Goal: Information Seeking & Learning: Learn about a topic

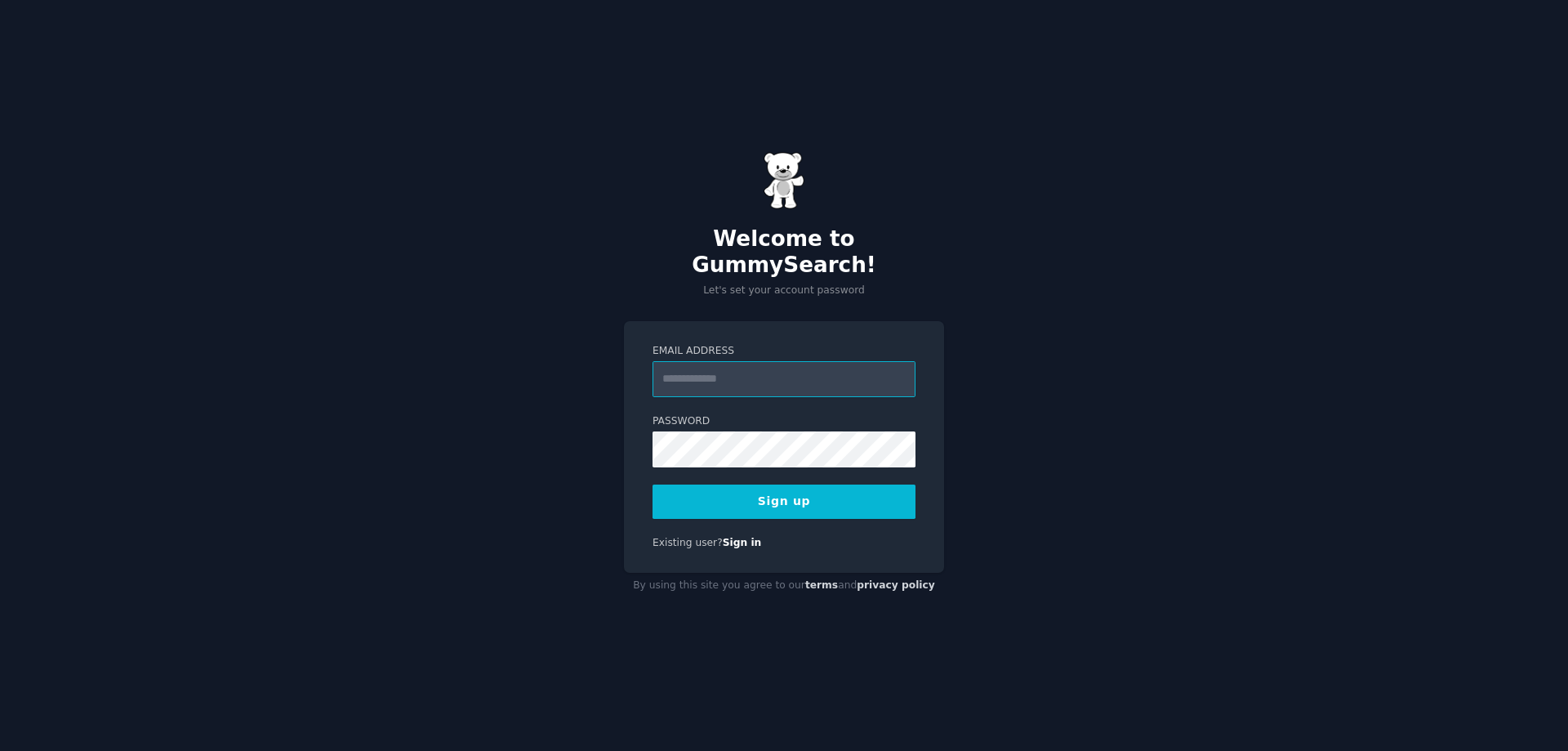
paste input "**********"
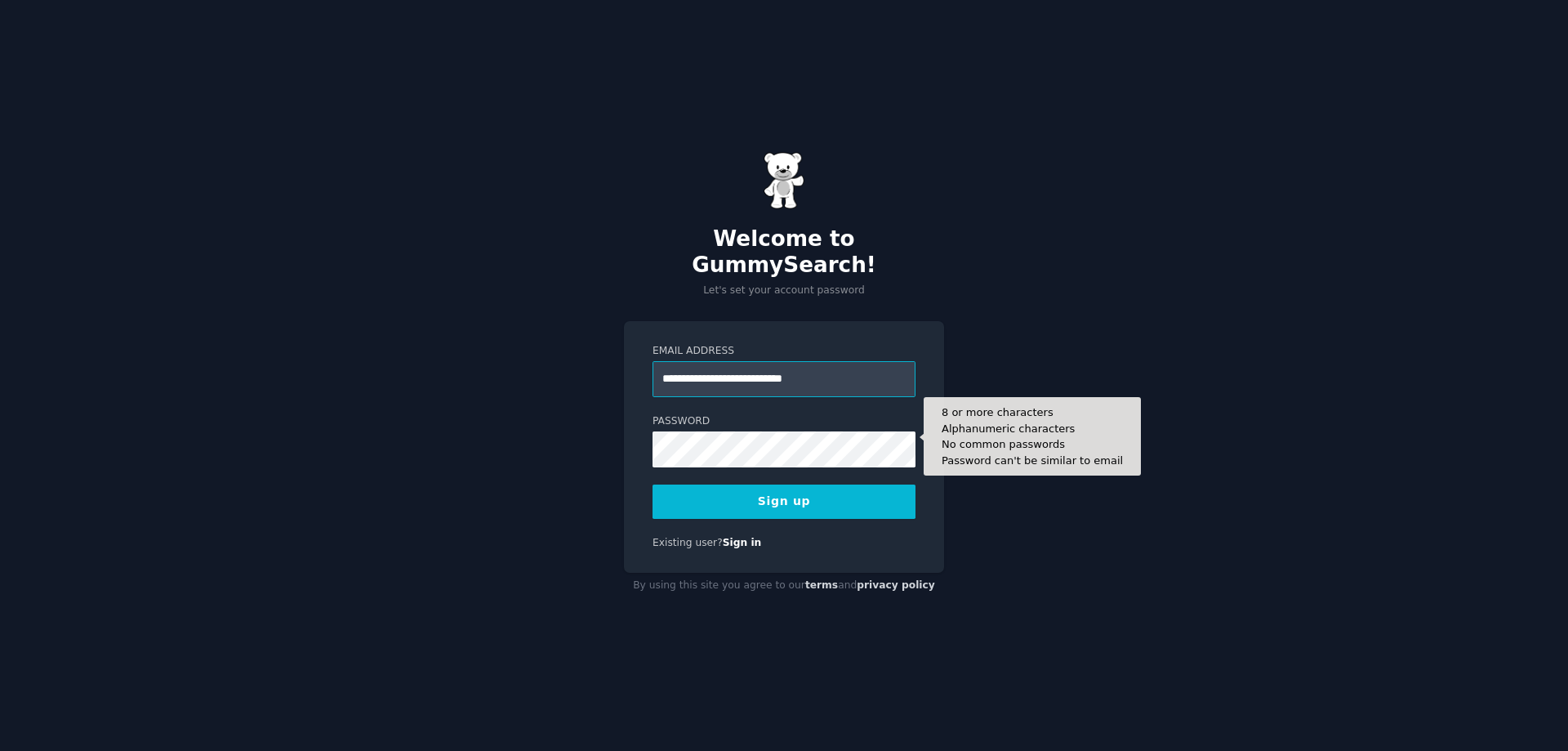
type input "**********"
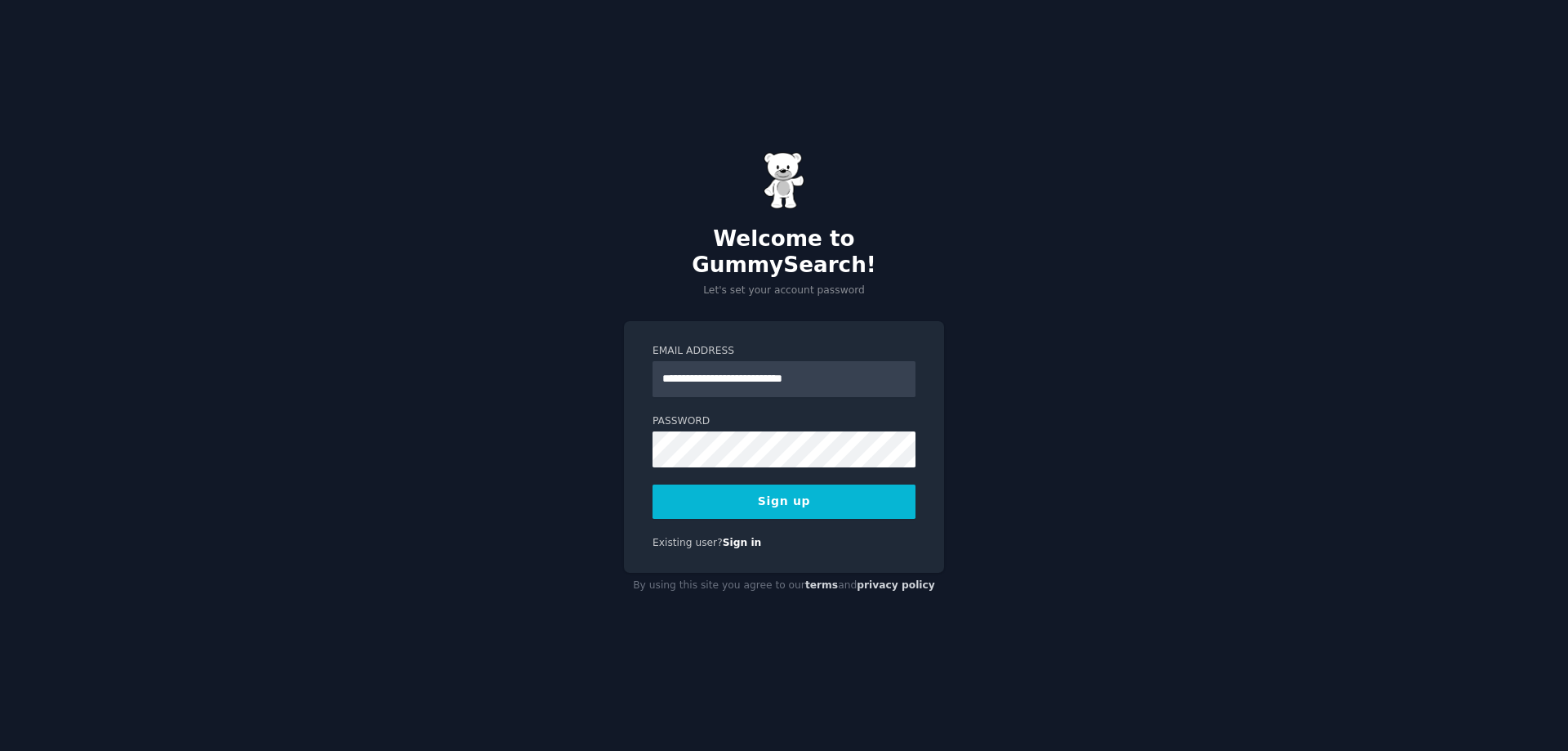
click at [779, 489] on button "Sign up" at bounding box center [784, 501] width 263 height 35
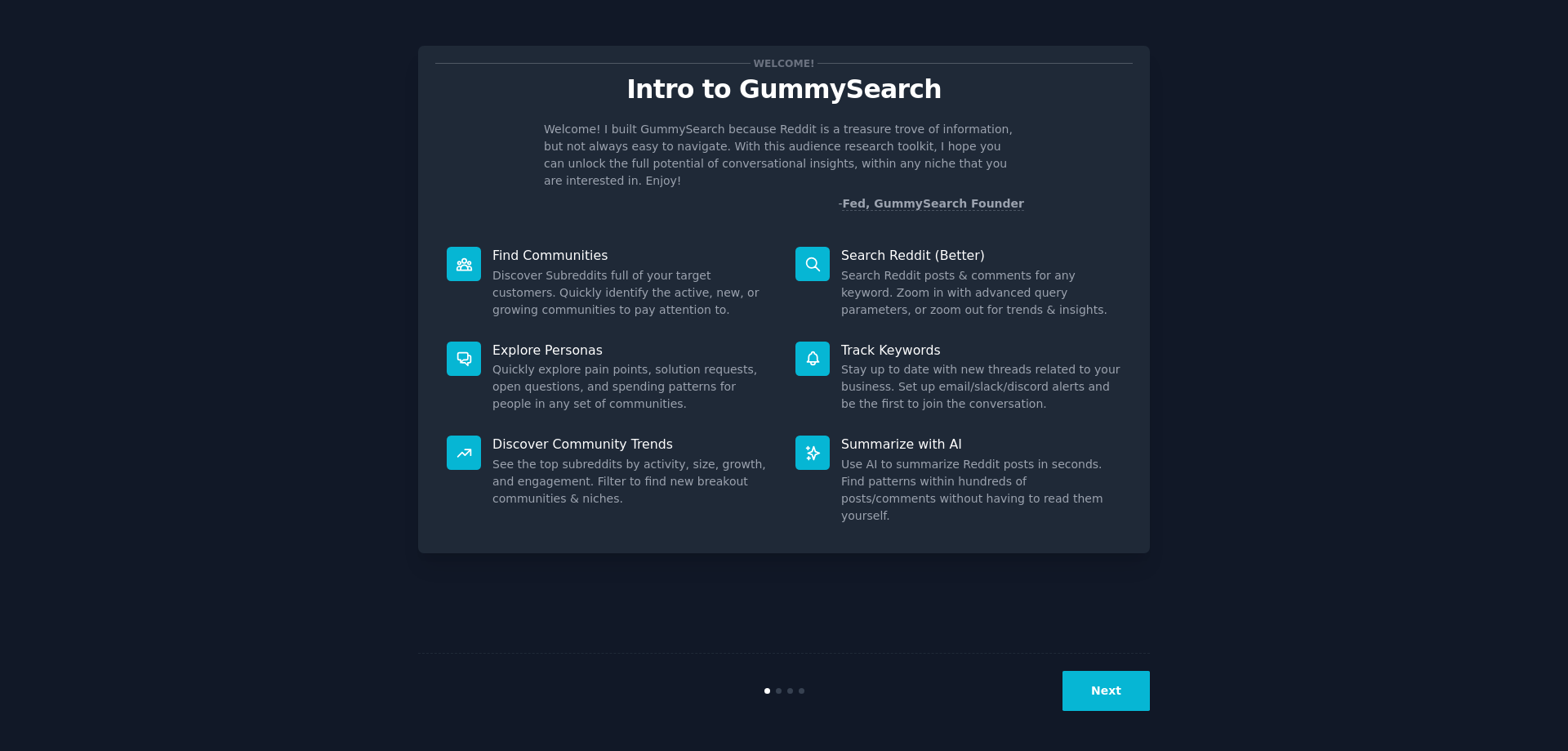
click at [1122, 689] on button "Next" at bounding box center [1107, 690] width 88 height 40
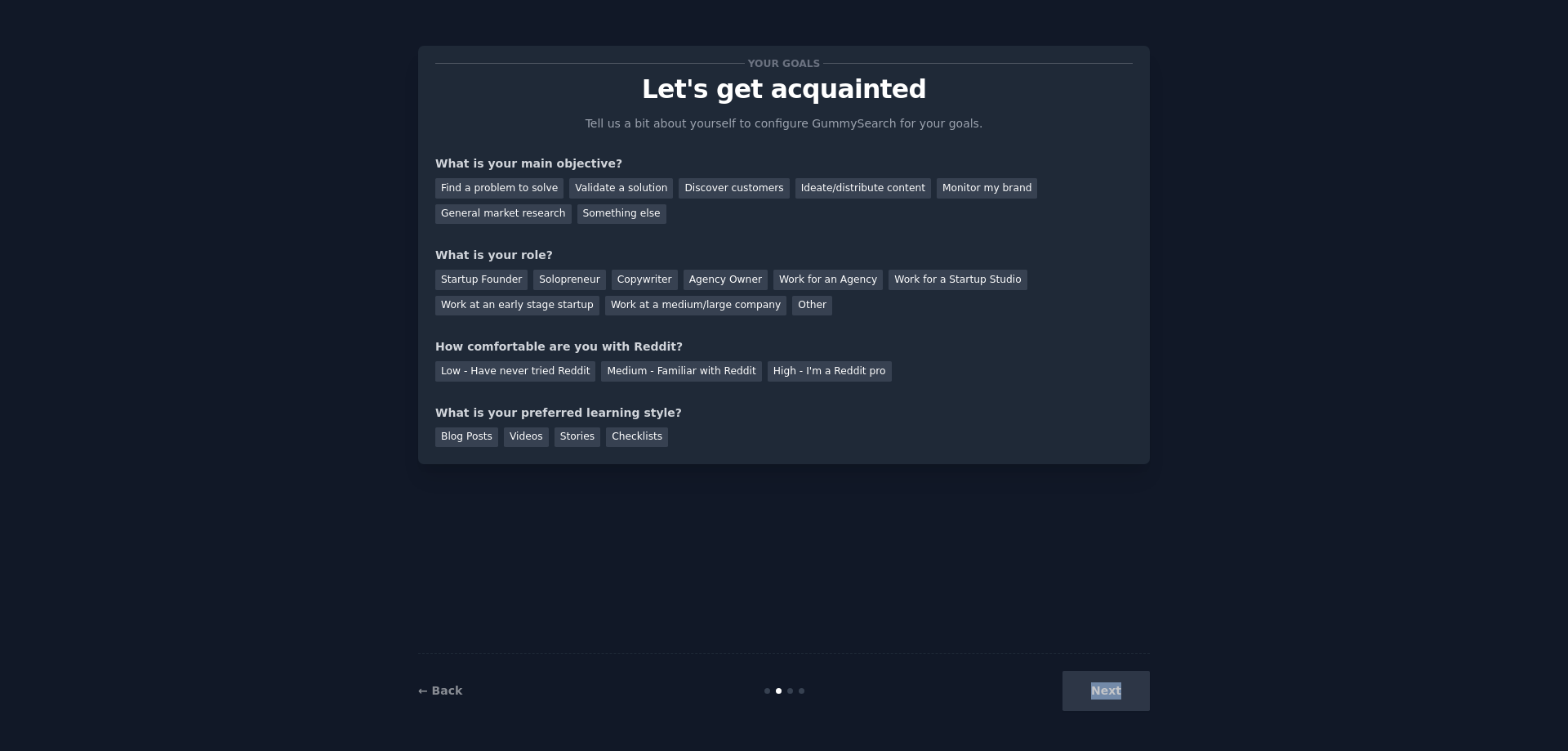
click at [1120, 691] on div "Next" at bounding box center [1027, 690] width 244 height 40
click at [606, 219] on div "Find a problem to solve Validate a solution Discover customers Ideate/distribut…" at bounding box center [784, 197] width 698 height 51
click at [492, 189] on div "Find a problem to solve" at bounding box center [499, 188] width 128 height 20
click at [568, 277] on div "Solopreneur" at bounding box center [568, 279] width 72 height 20
click at [647, 373] on div "Medium - Familiar with Reddit" at bounding box center [682, 371] width 160 height 20
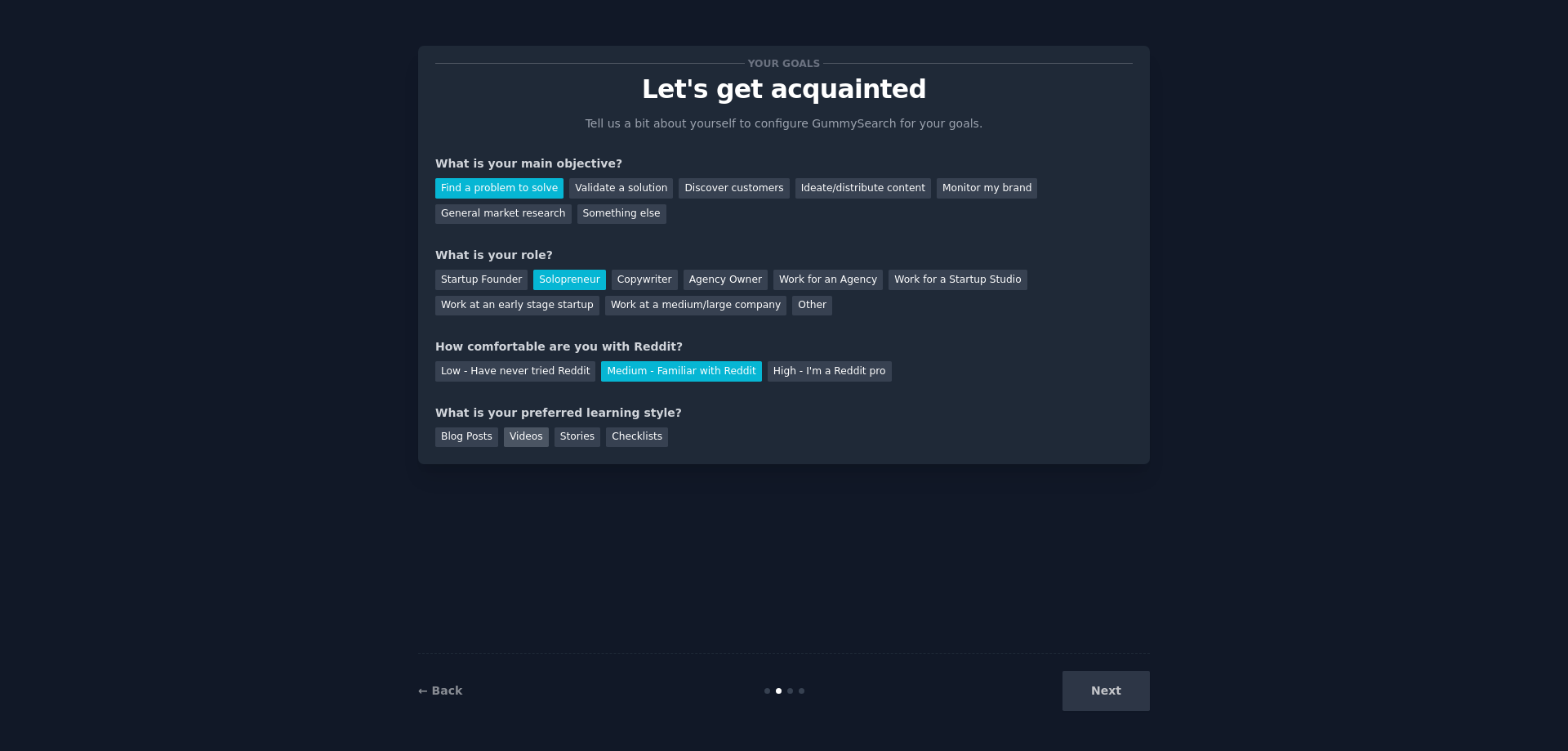
click at [515, 433] on div "Videos" at bounding box center [525, 437] width 45 height 20
click at [1103, 688] on button "Next" at bounding box center [1107, 690] width 88 height 40
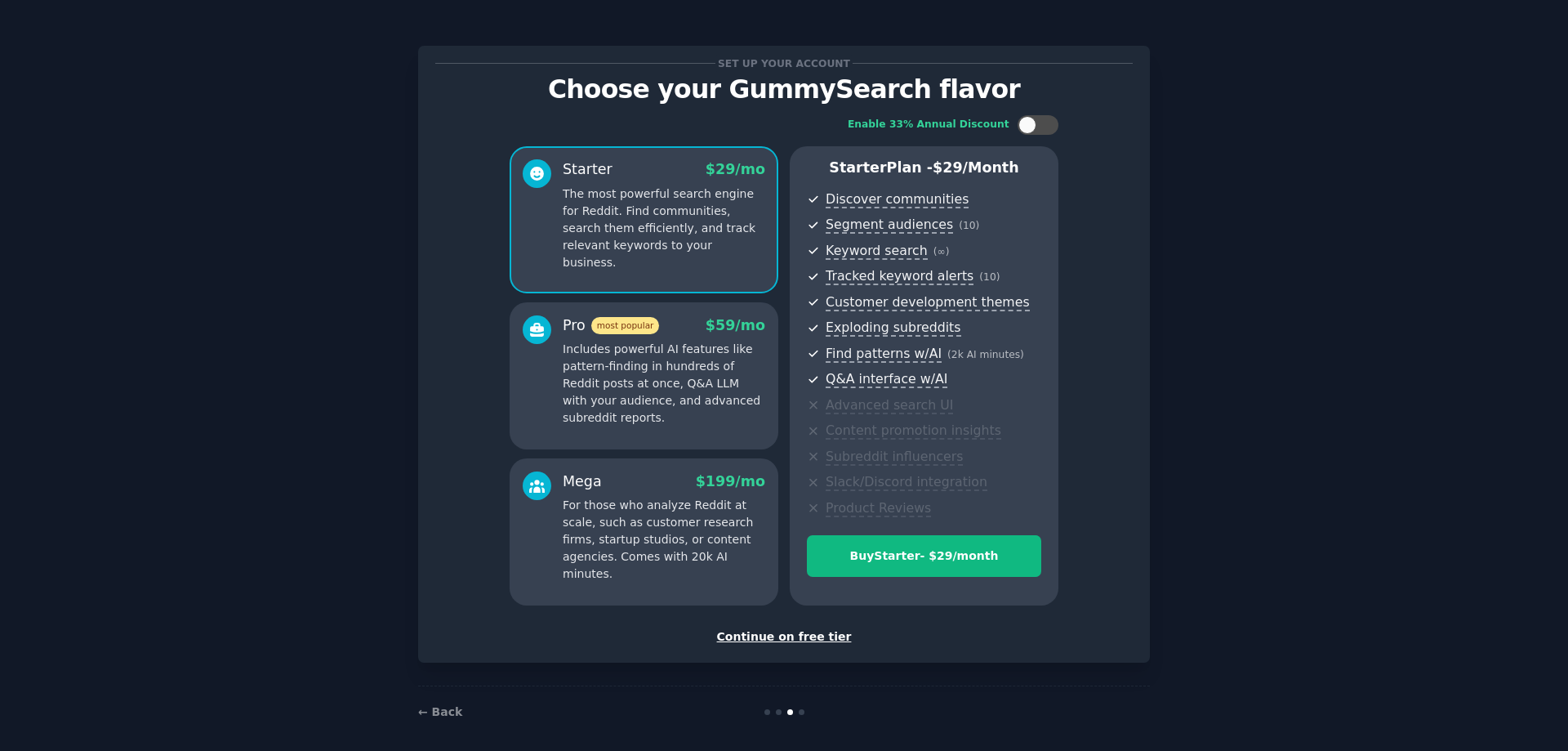
click at [790, 638] on div "Continue on free tier" at bounding box center [784, 637] width 698 height 17
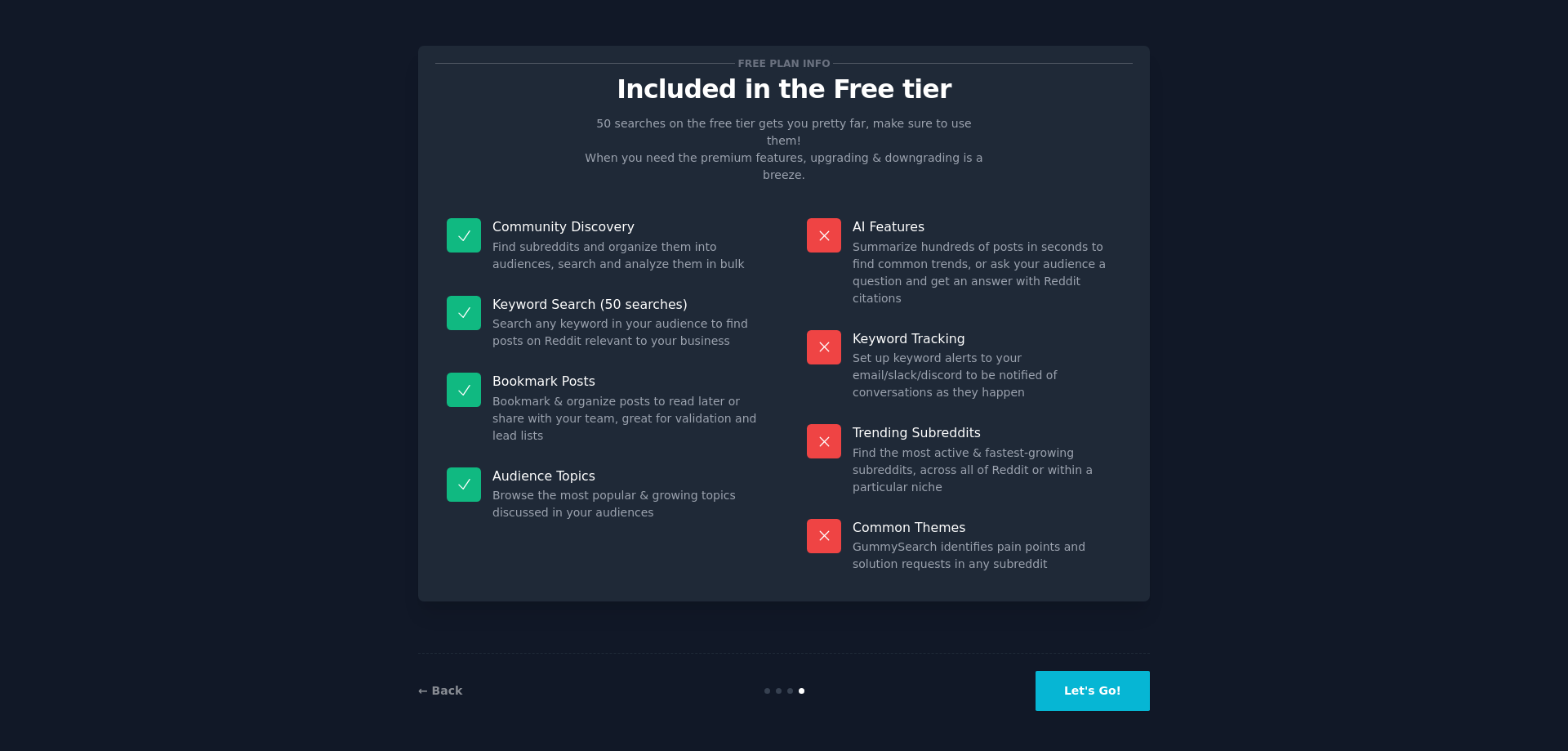
click at [1089, 700] on button "Let's Go!" at bounding box center [1093, 690] width 115 height 40
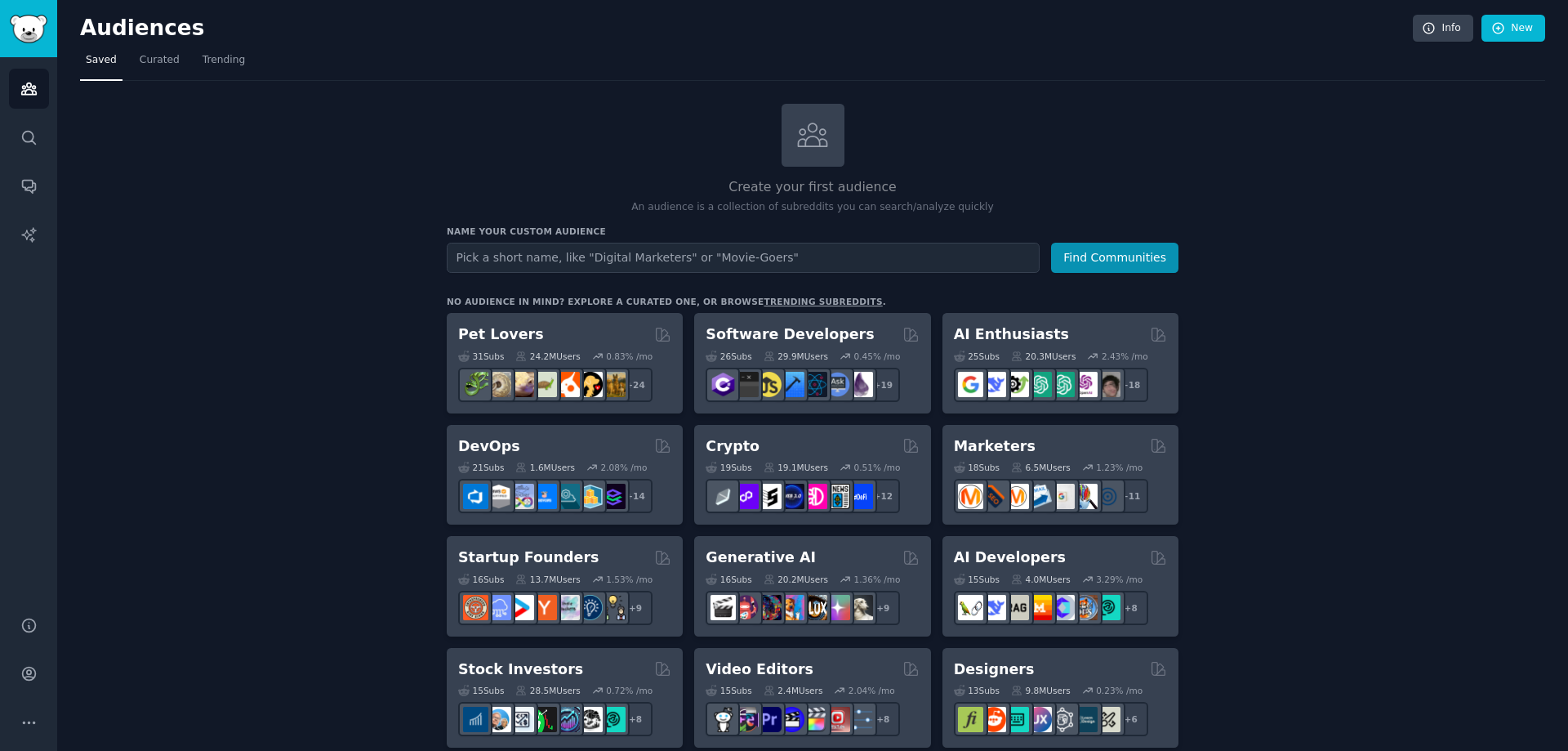
click at [539, 259] on input "text" at bounding box center [743, 258] width 593 height 30
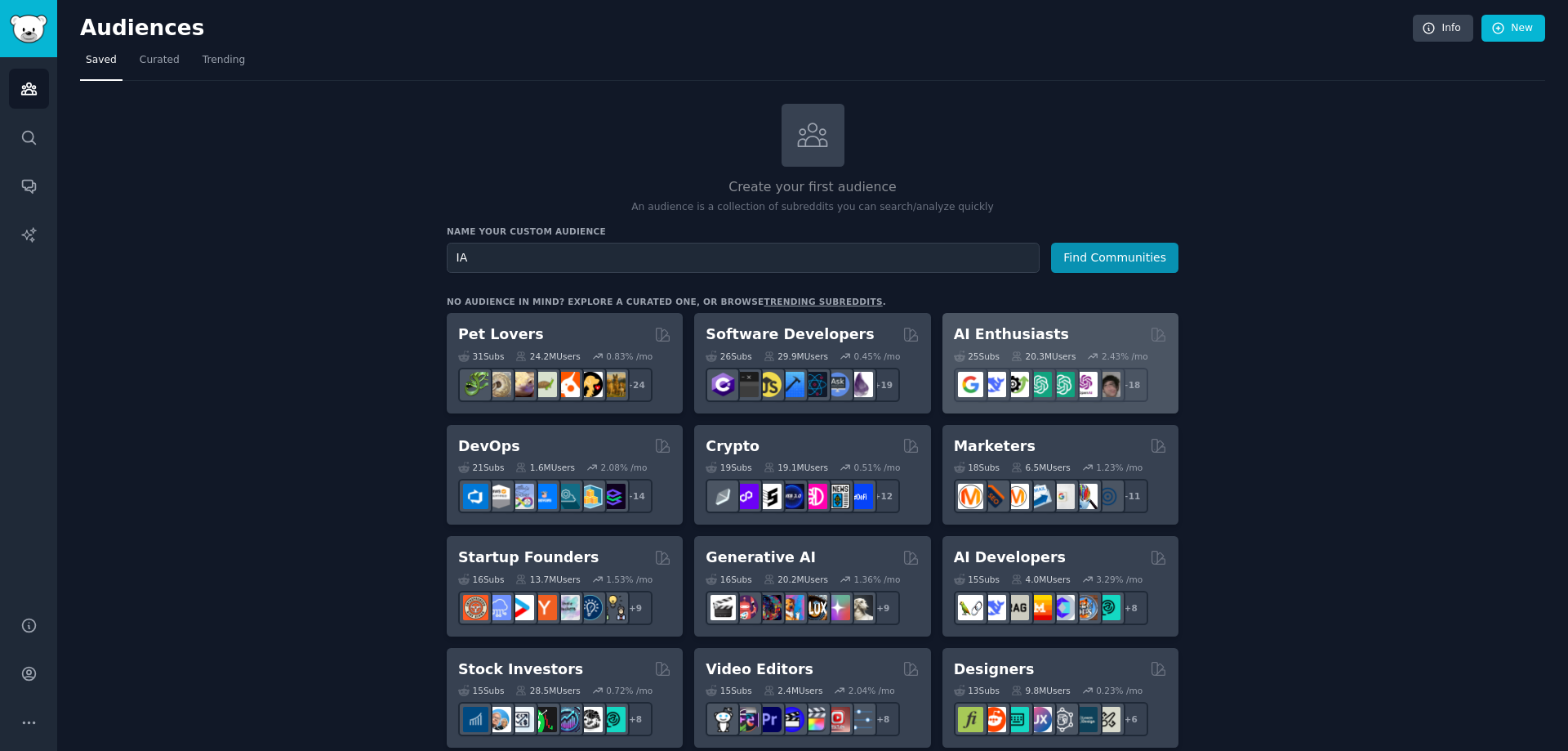
type input "IA"
click at [973, 329] on h2 "AI Enthusiasts" at bounding box center [1011, 334] width 116 height 20
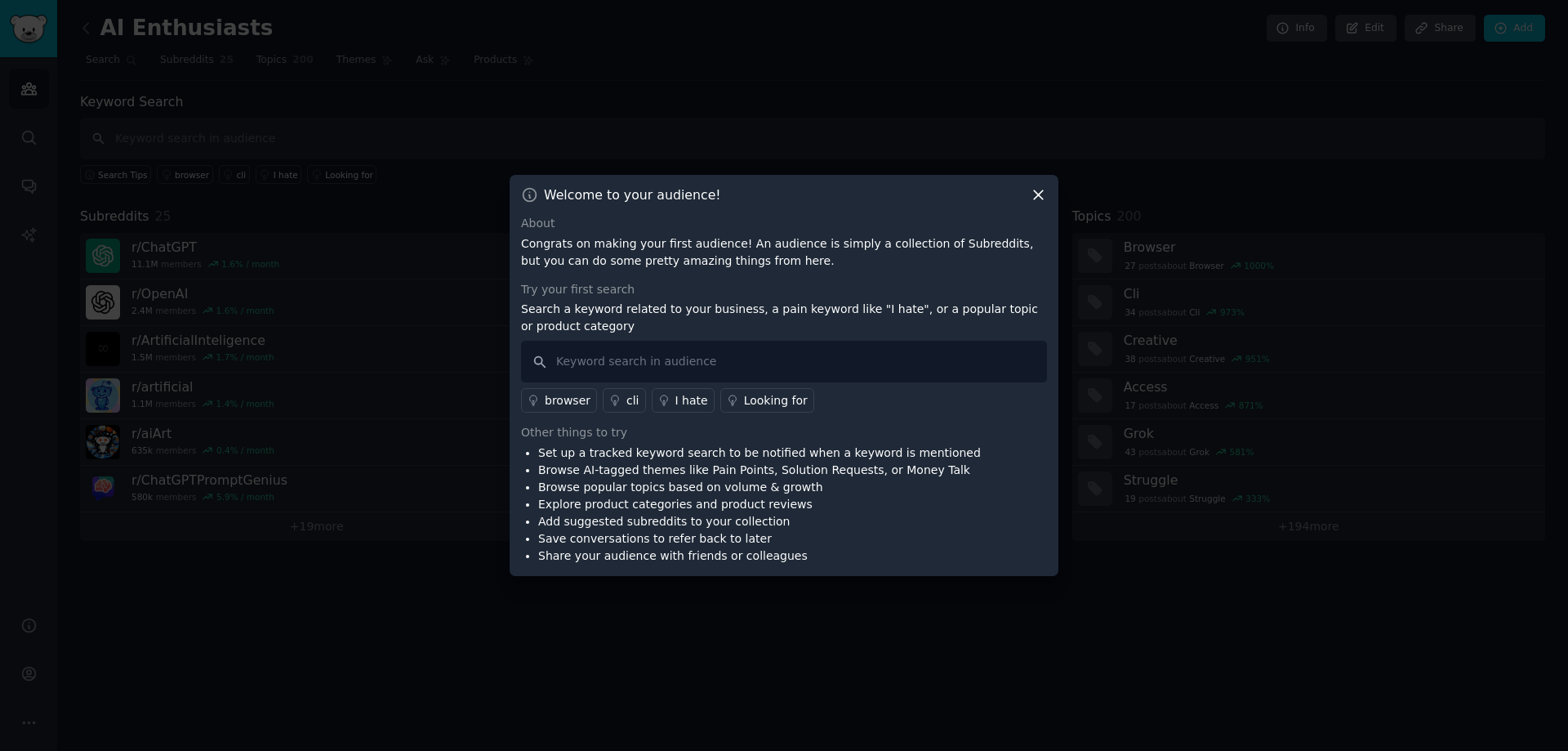
click at [1035, 194] on icon at bounding box center [1038, 195] width 17 height 17
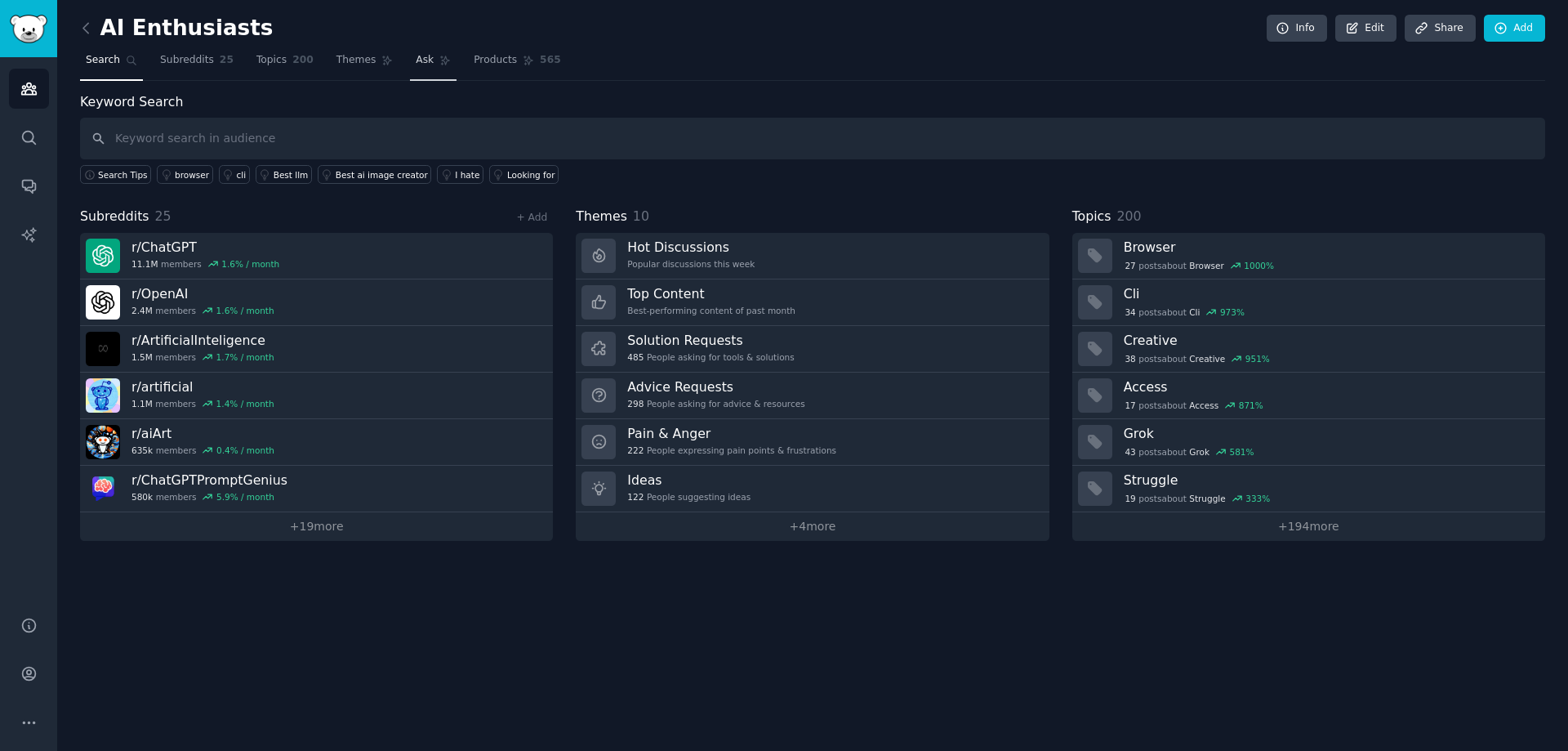
click at [414, 58] on link "Ask" at bounding box center [433, 64] width 46 height 34
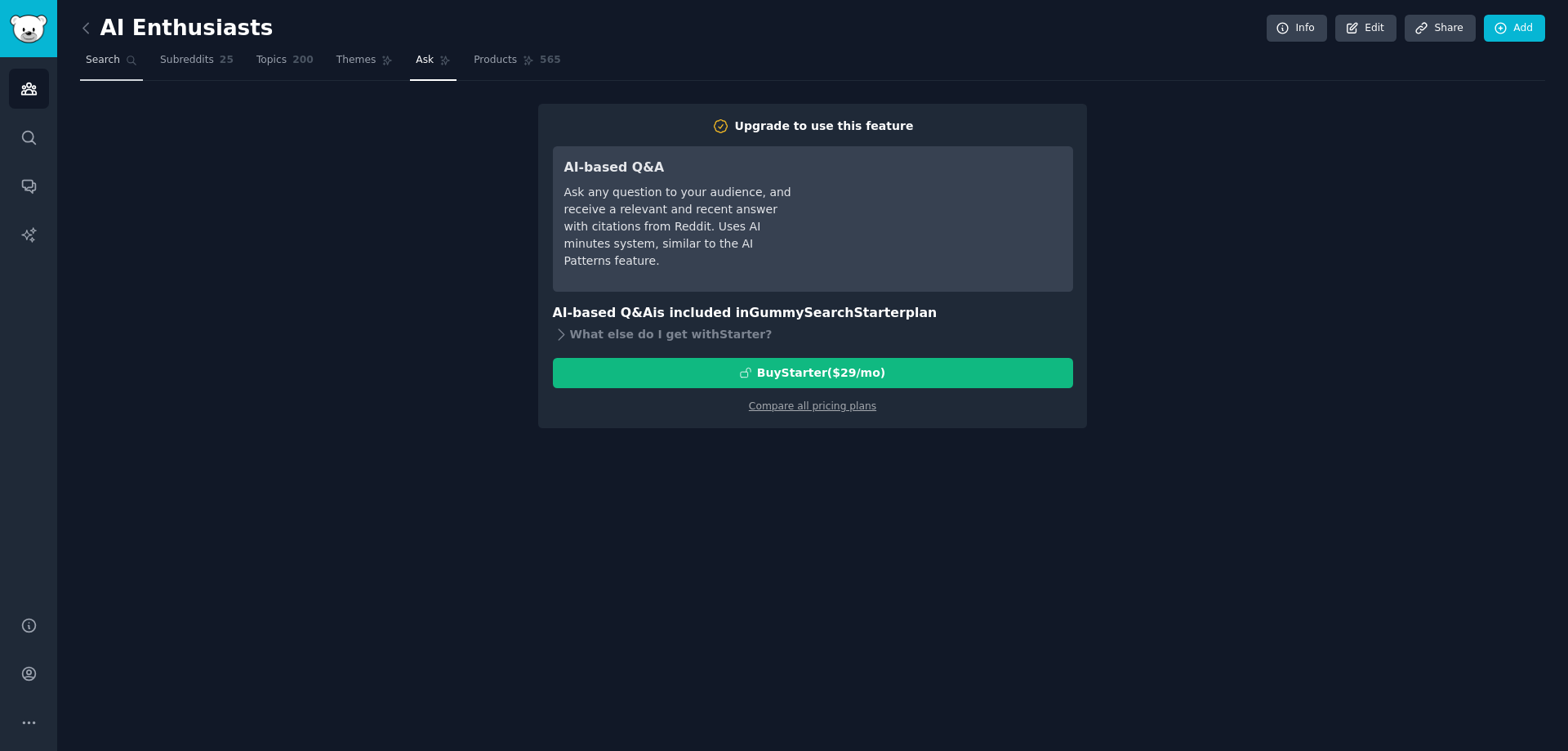
click at [120, 64] on link "Search" at bounding box center [111, 64] width 63 height 34
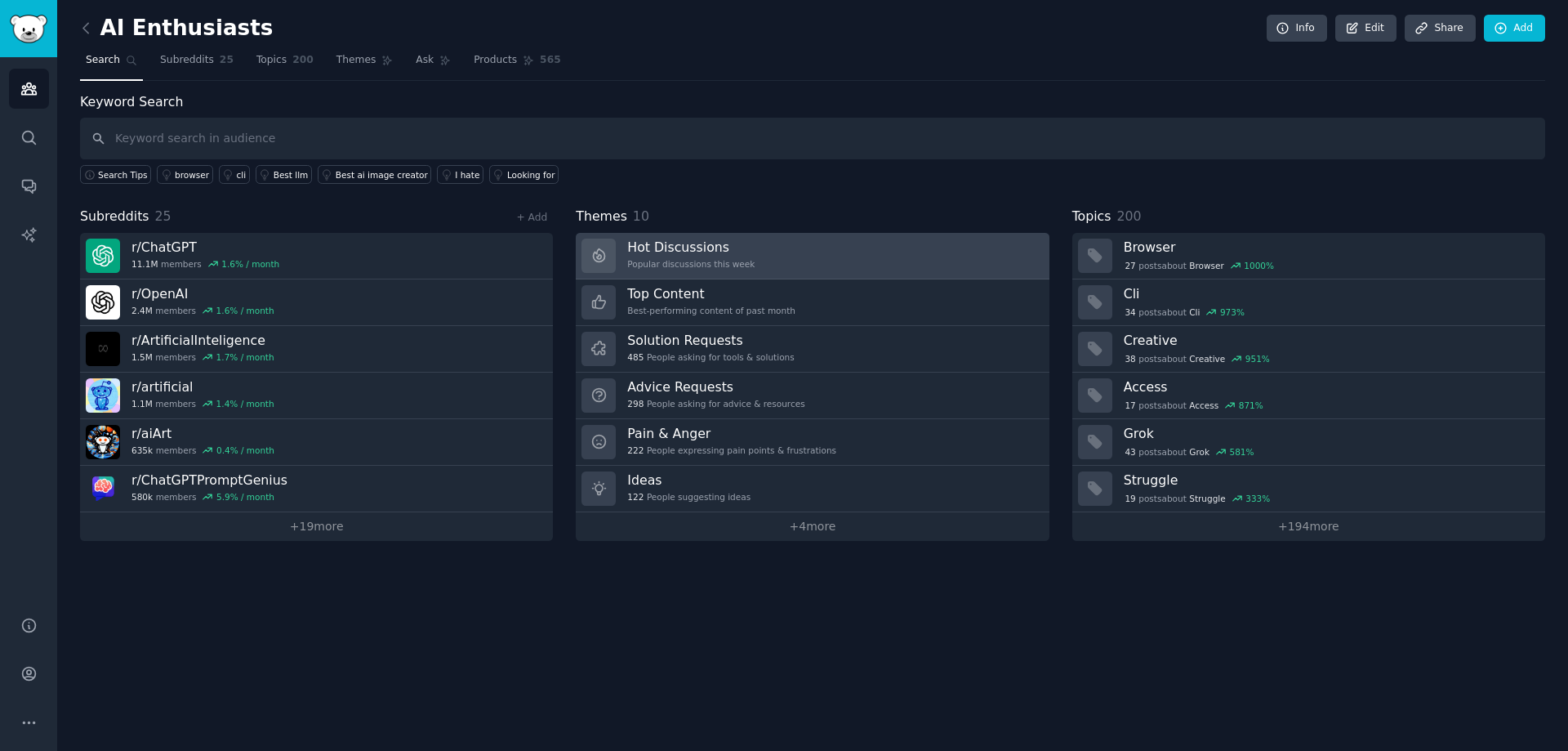
click at [707, 261] on div "Popular discussions this week" at bounding box center [691, 264] width 127 height 12
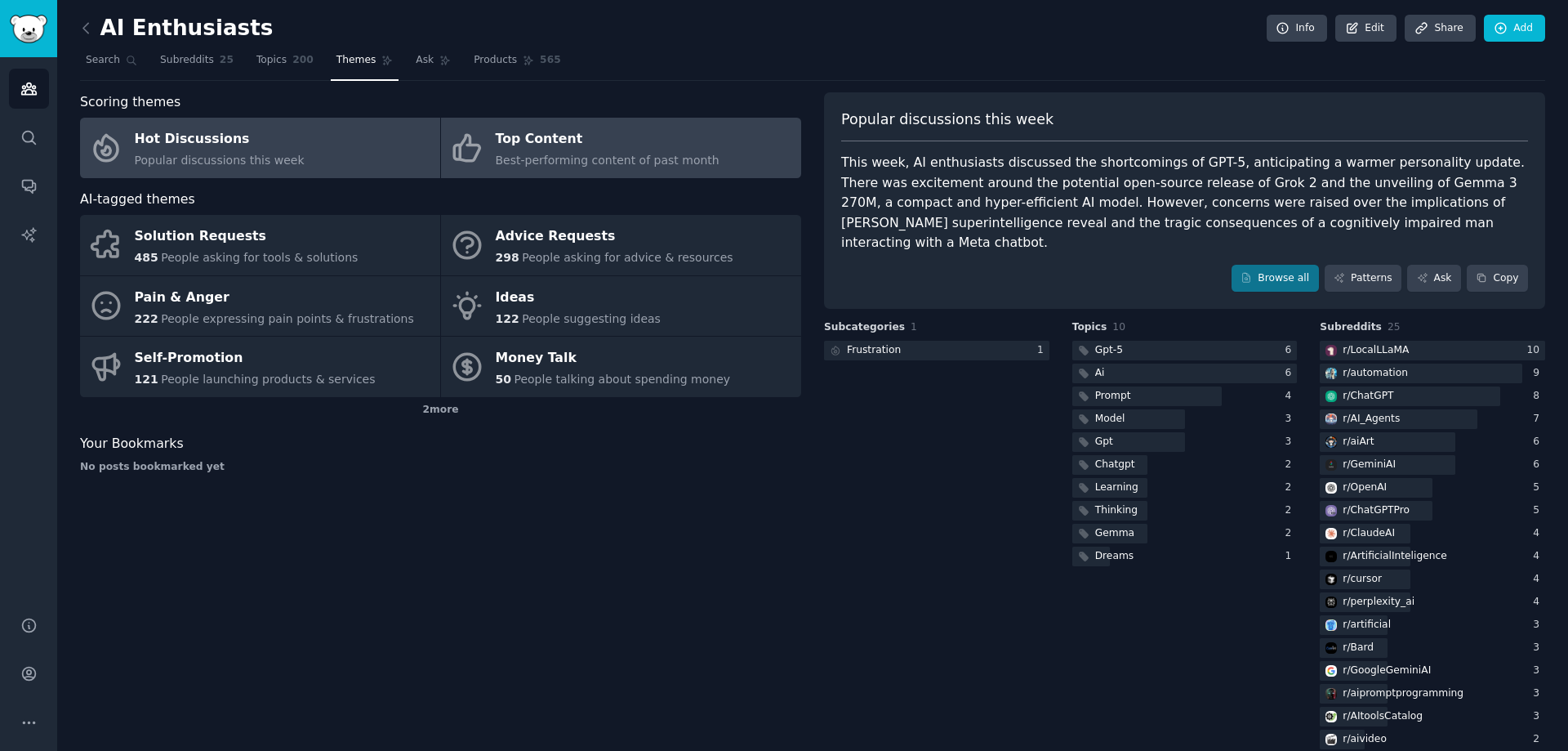
click at [569, 154] on span "Best-performing content of past month" at bounding box center [607, 159] width 224 height 13
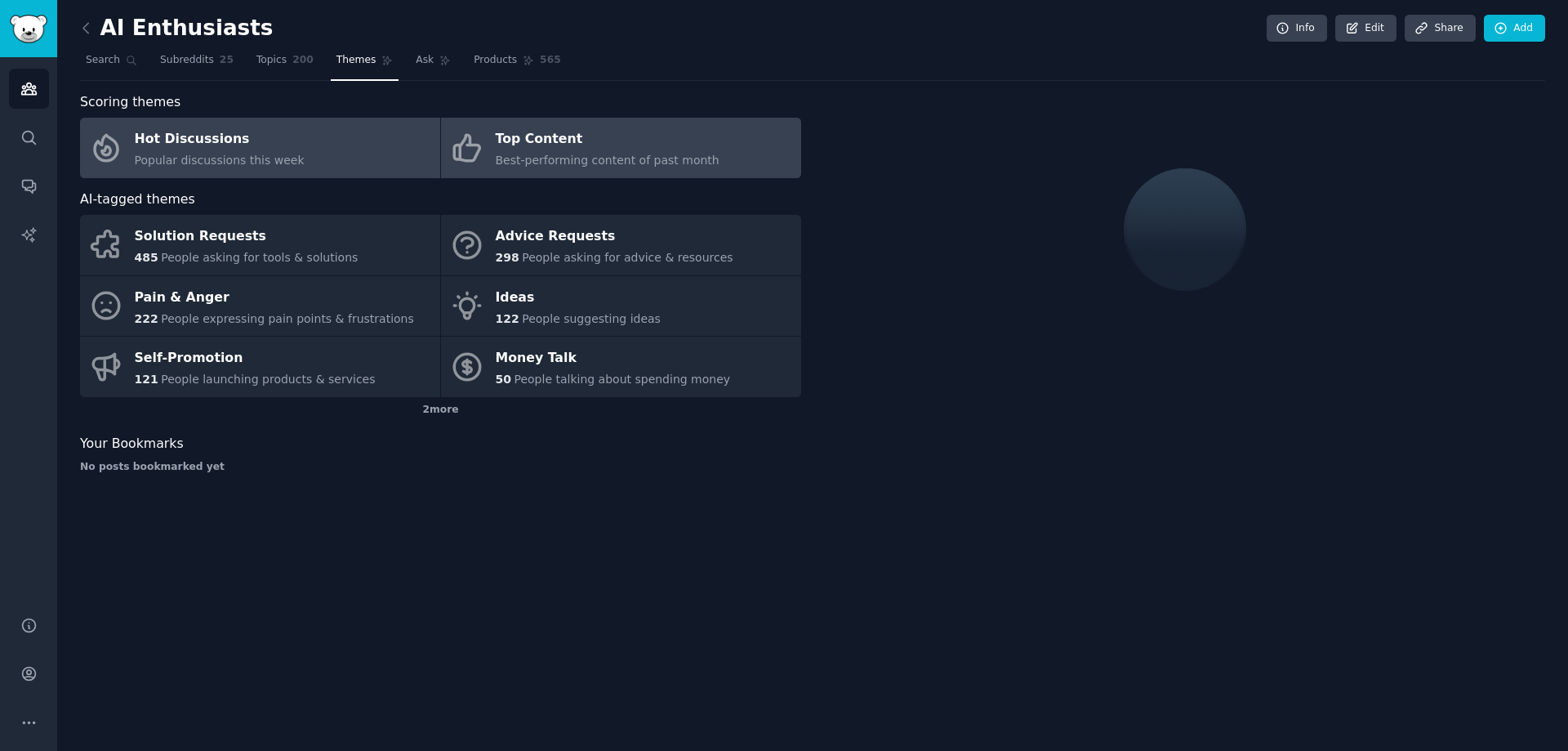
click at [247, 154] on span "Popular discussions this week" at bounding box center [219, 159] width 170 height 13
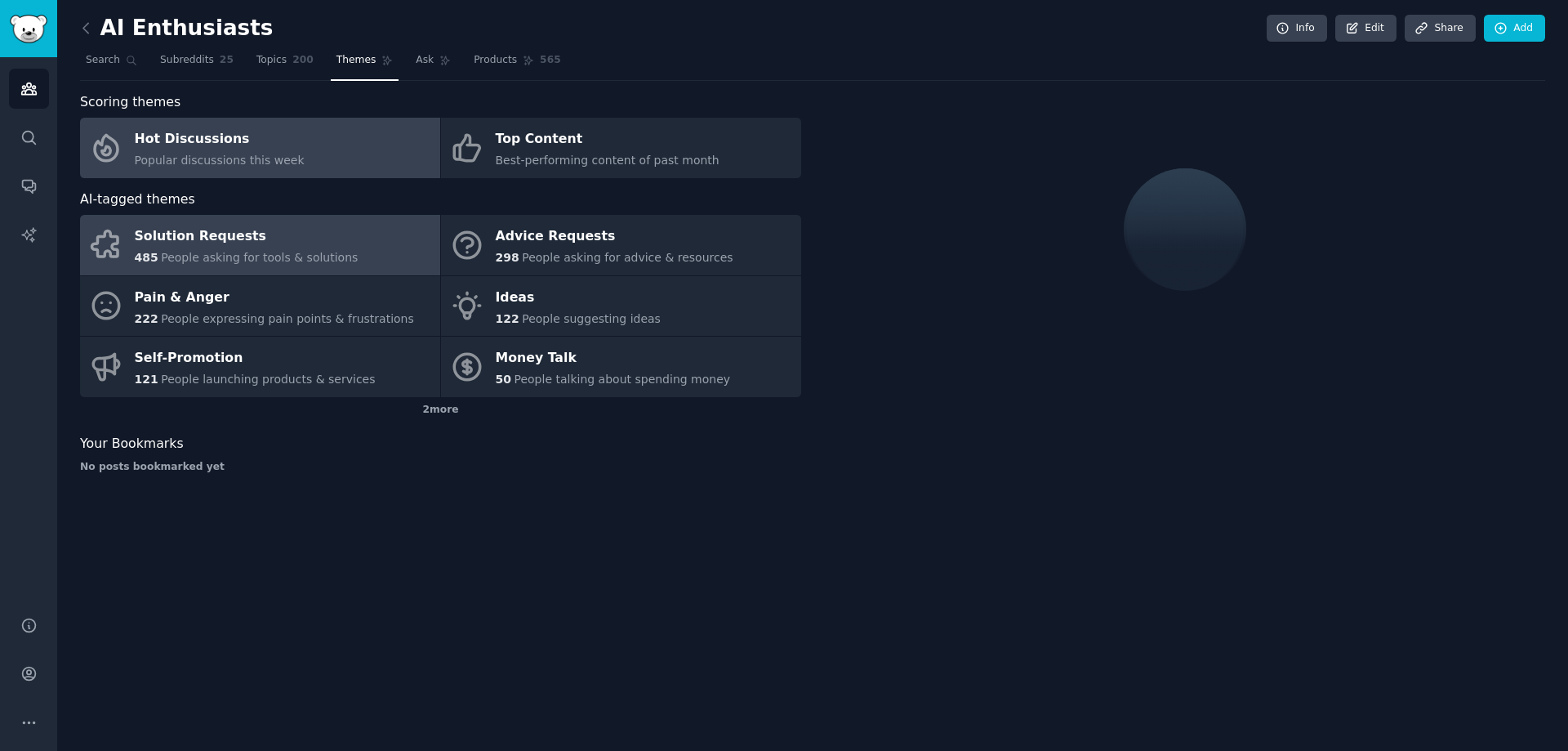
click at [244, 251] on span "People asking for tools & solutions" at bounding box center [259, 257] width 197 height 13
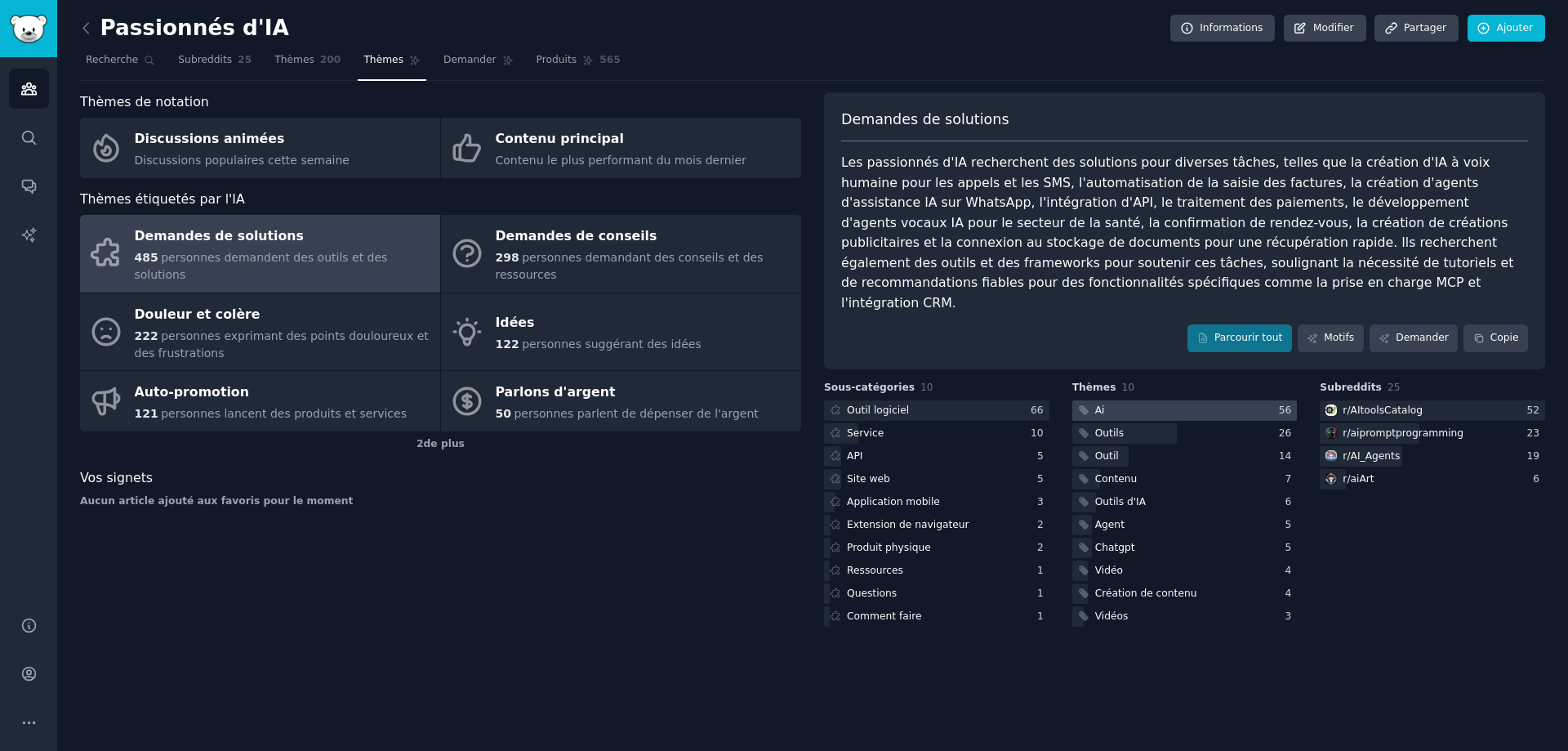
click at [1116, 400] on div at bounding box center [1184, 410] width 225 height 20
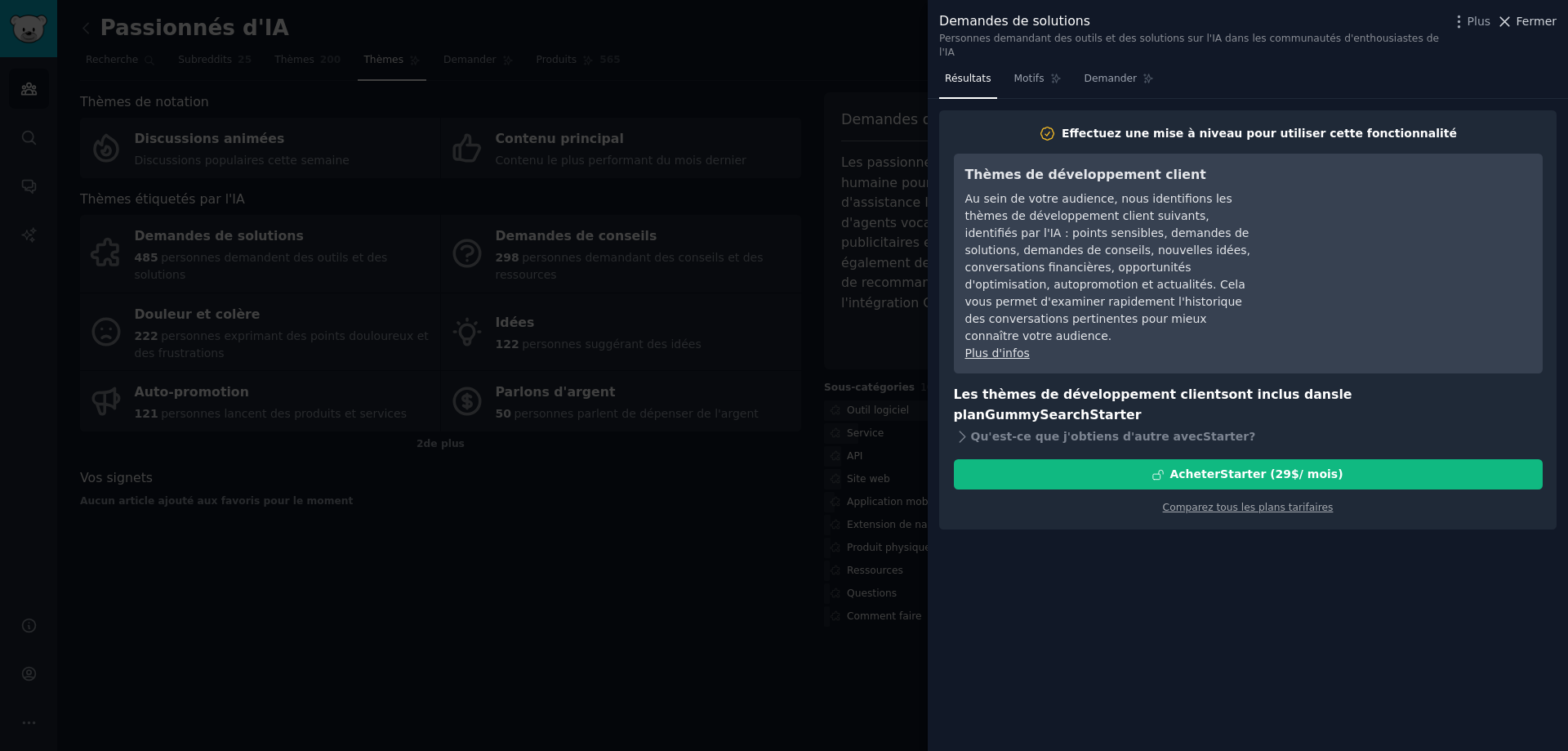
click at [1540, 28] on font "Fermer" at bounding box center [1536, 20] width 40 height 13
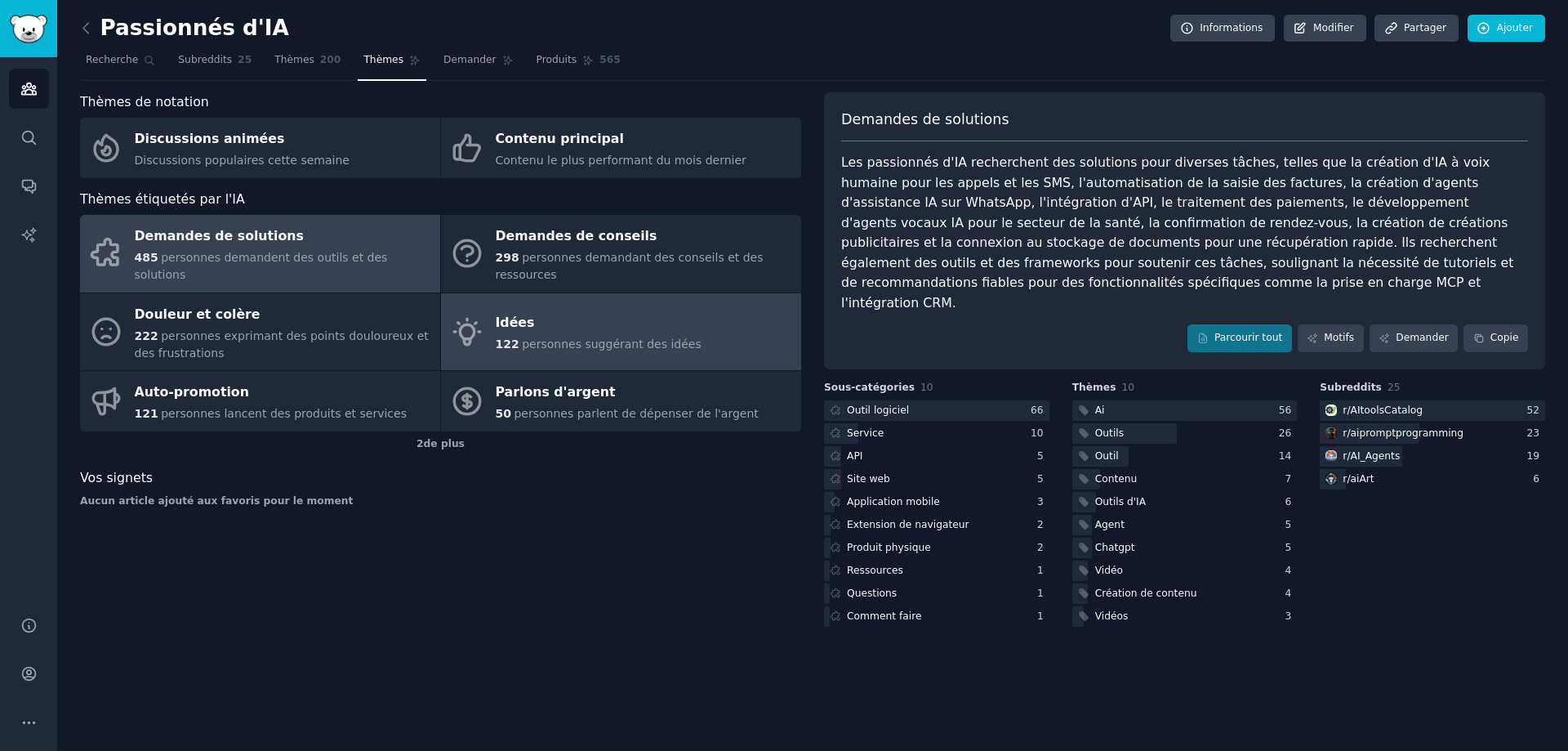
click at [520, 315] on font "Idées" at bounding box center [515, 322] width 39 height 15
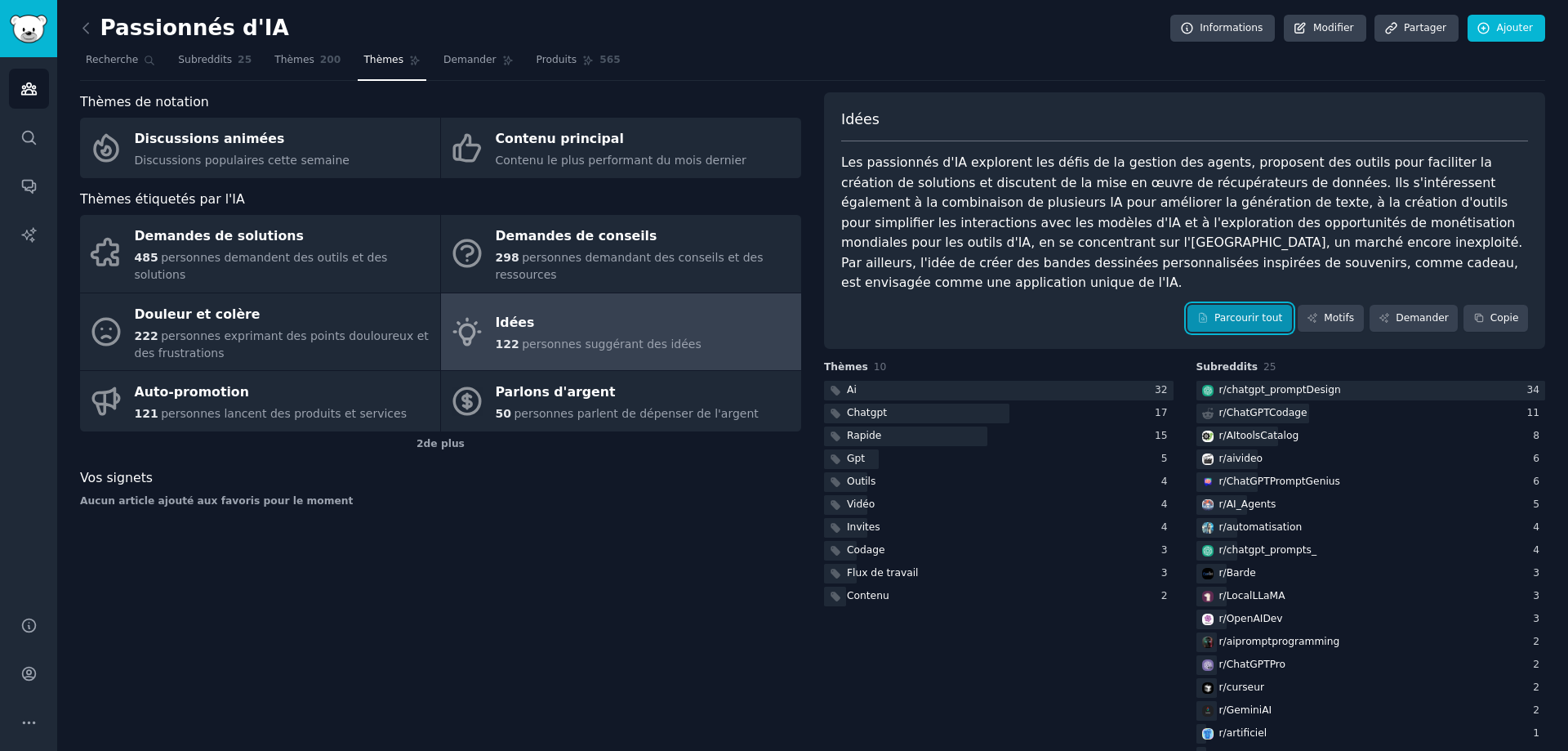
click at [1249, 312] on font "Parcourir tout" at bounding box center [1248, 318] width 67 height 12
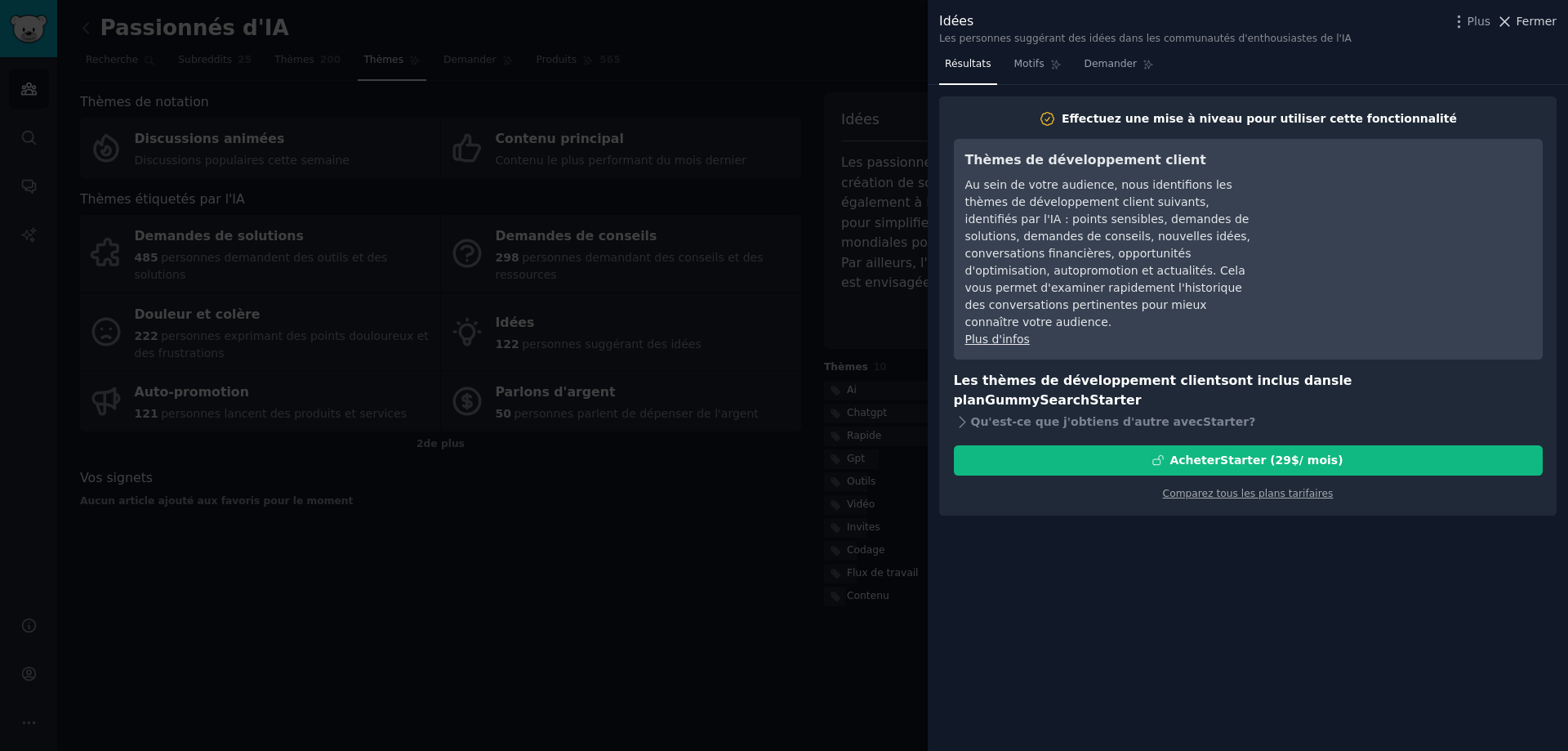
click at [1531, 24] on font "Fermer" at bounding box center [1536, 20] width 40 height 13
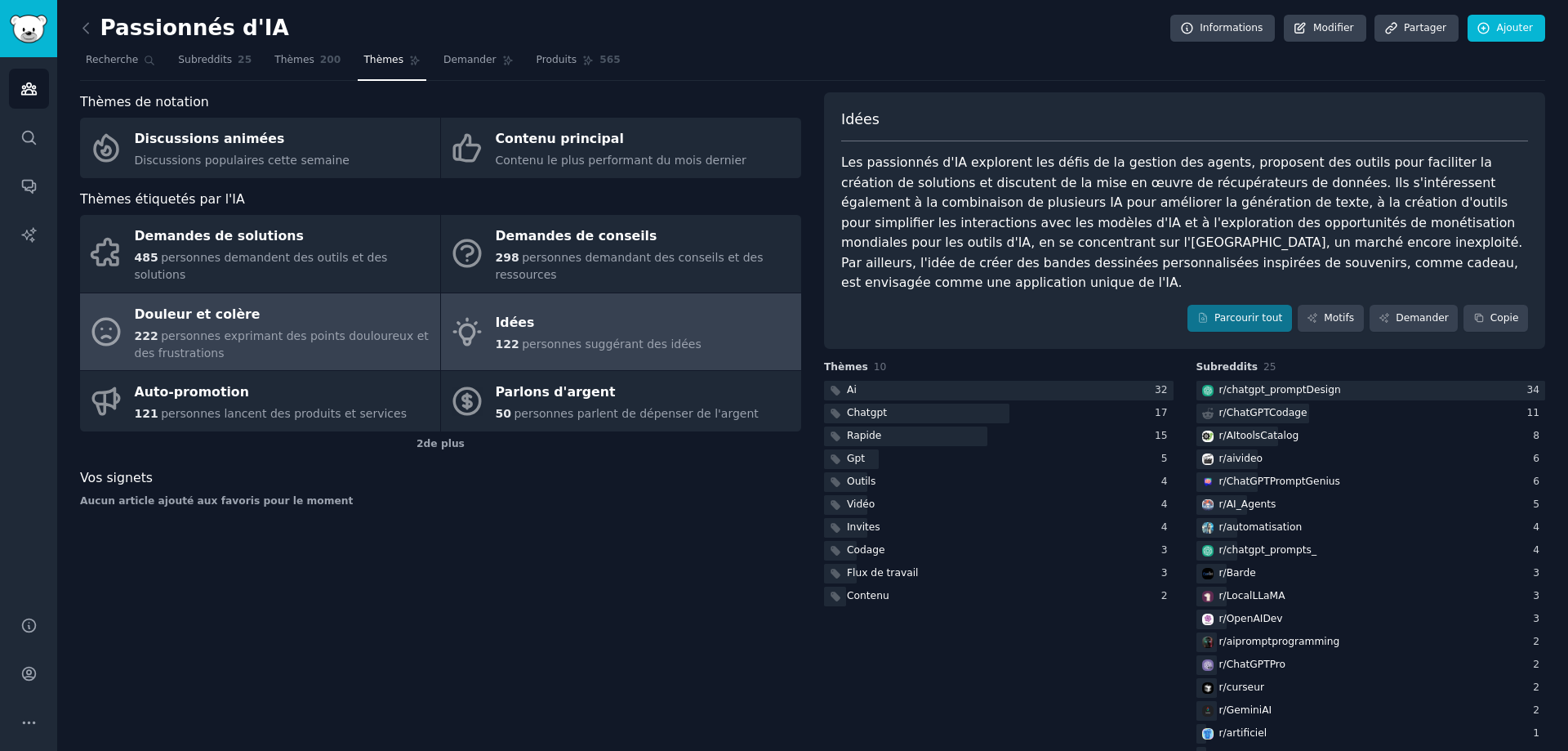
click at [230, 329] on font "personnes exprimant des points douloureux et des frustrations" at bounding box center [282, 344] width 294 height 30
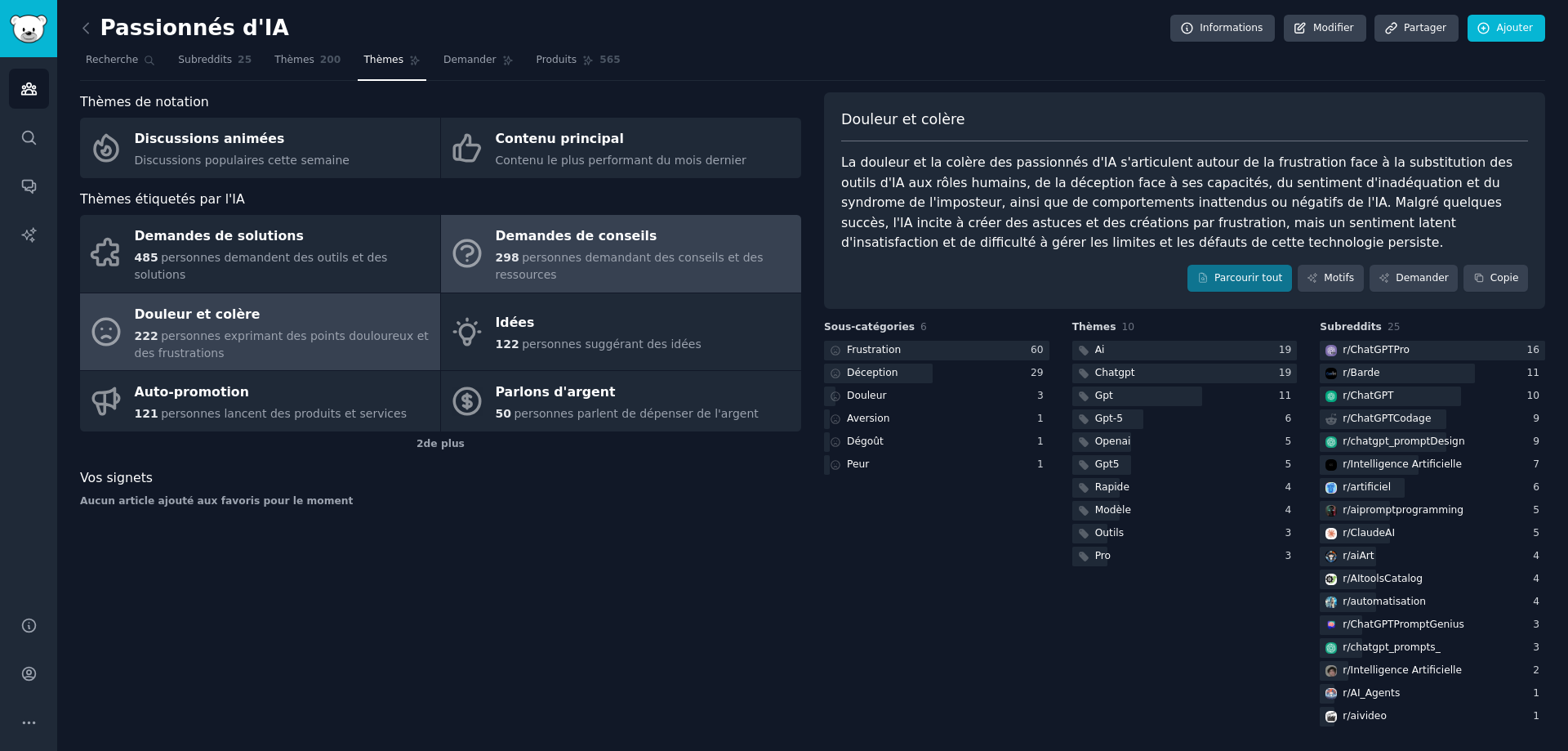
click at [583, 246] on div "Demandes de conseils" at bounding box center [644, 236] width 297 height 26
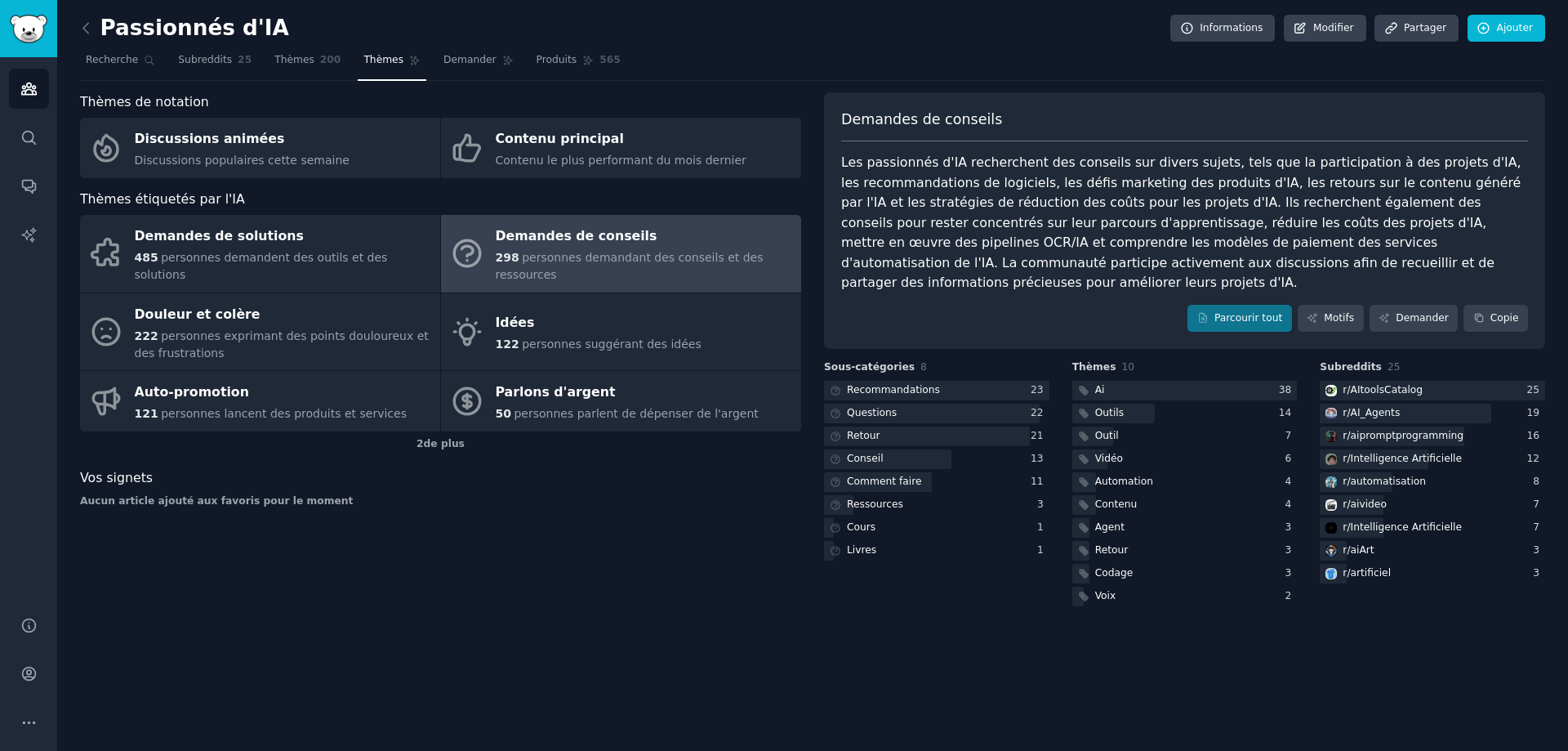
click at [572, 524] on div "Thèmes de notation Discussions animées Discussions populaires cette semaine Con…" at bounding box center [440, 350] width 721 height 517
click at [994, 403] on div at bounding box center [932, 413] width 216 height 20
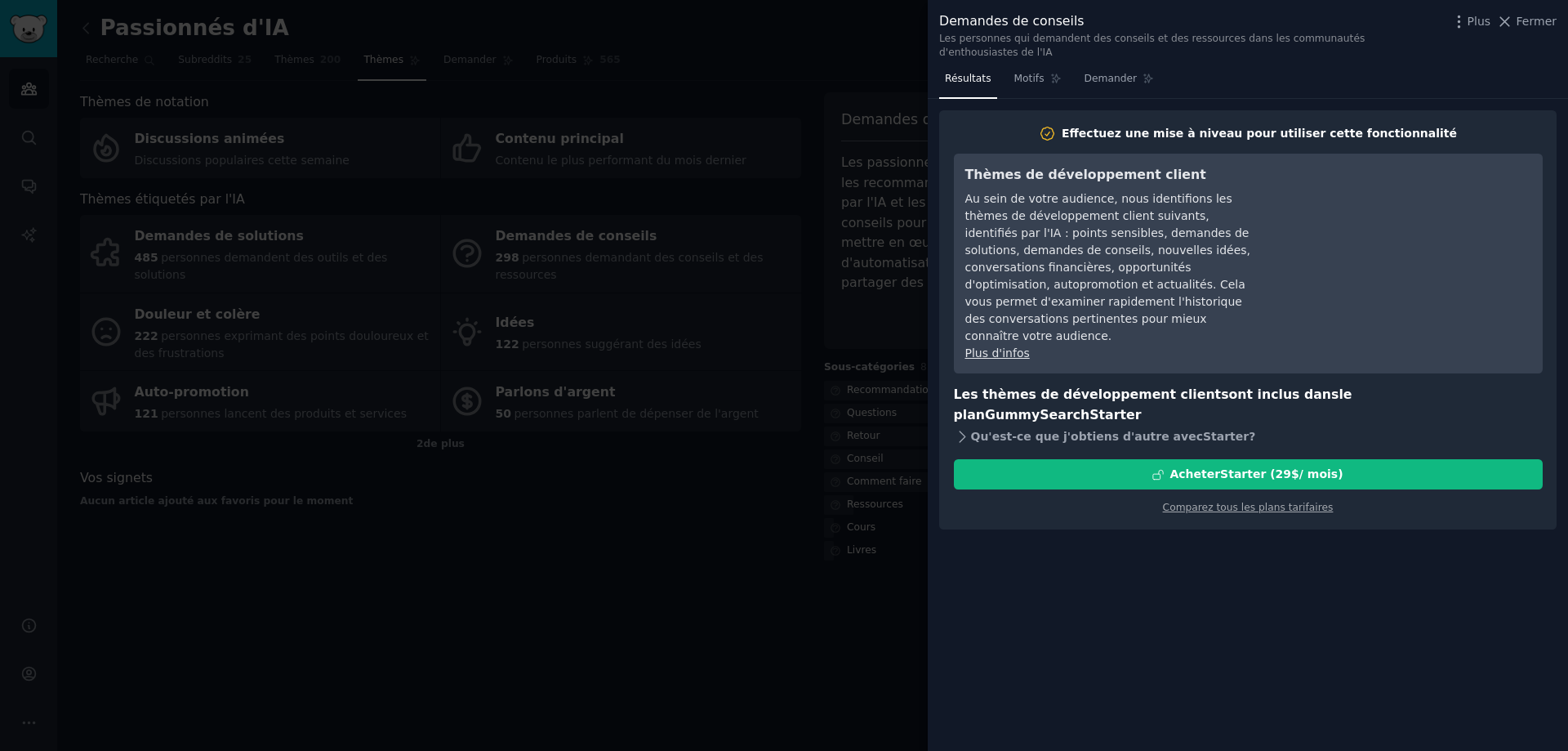
click at [962, 430] on icon at bounding box center [962, 435] width 6 height 11
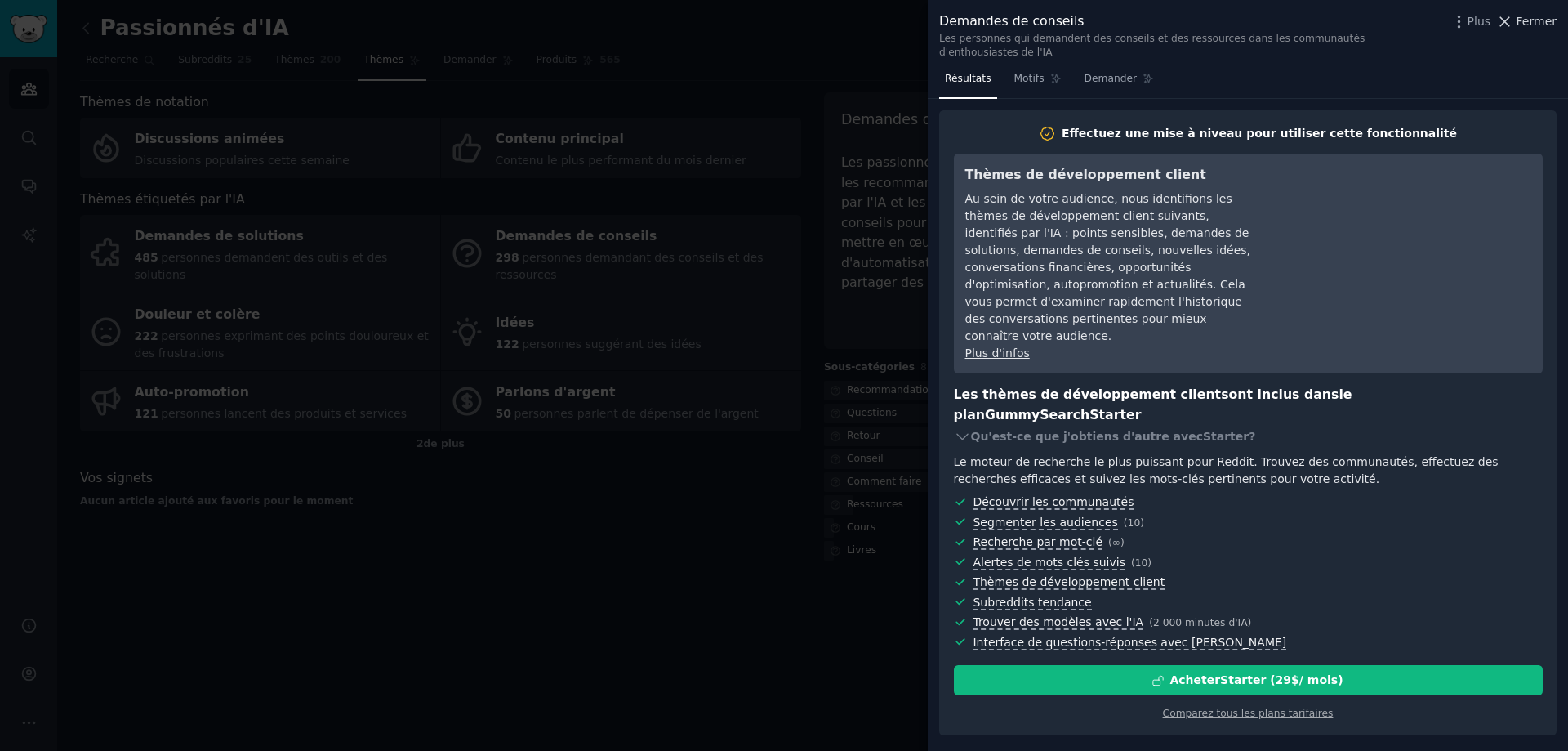
click at [1543, 14] on font "Fermer" at bounding box center [1536, 20] width 40 height 13
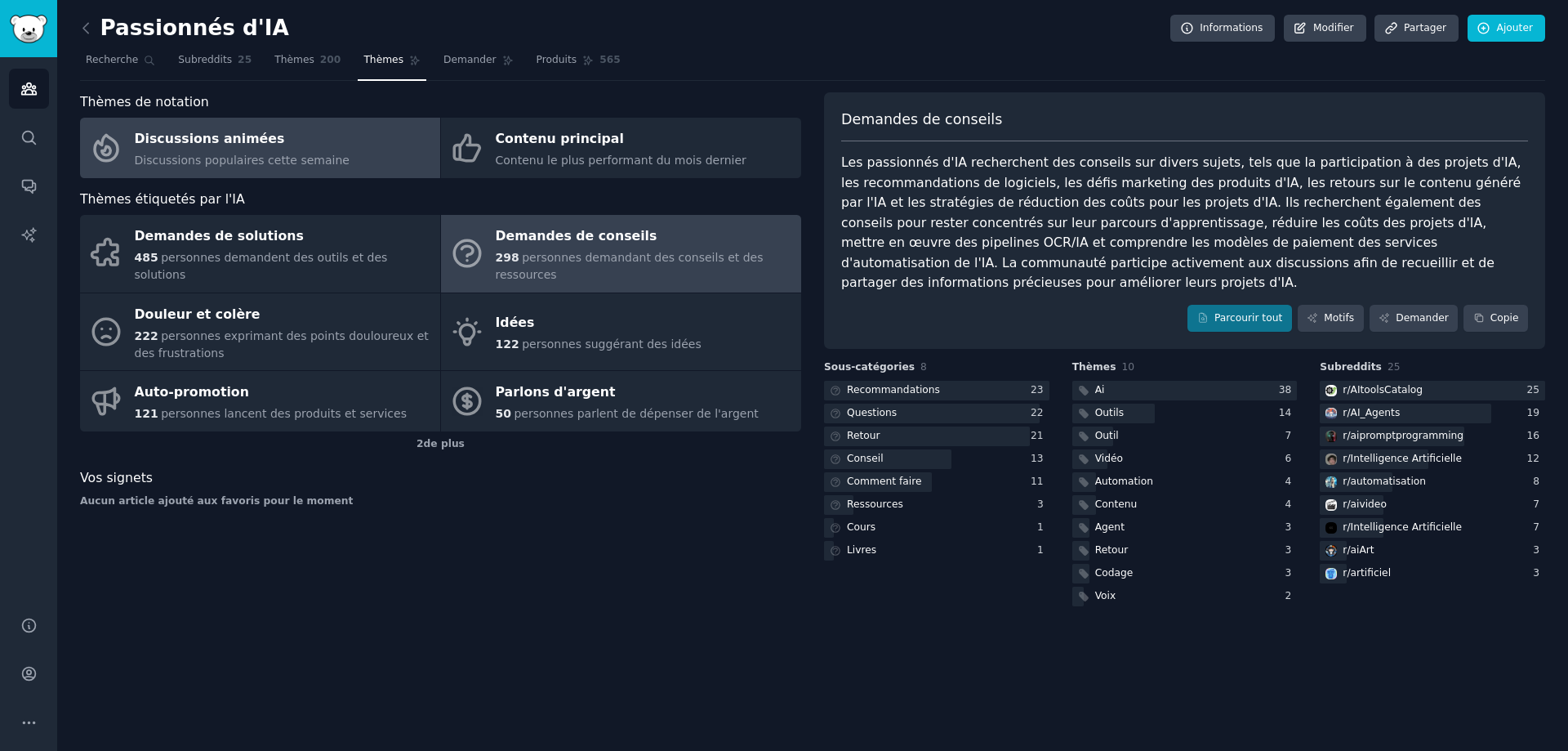
click at [234, 147] on font "Discussions animées" at bounding box center [210, 139] width 150 height 20
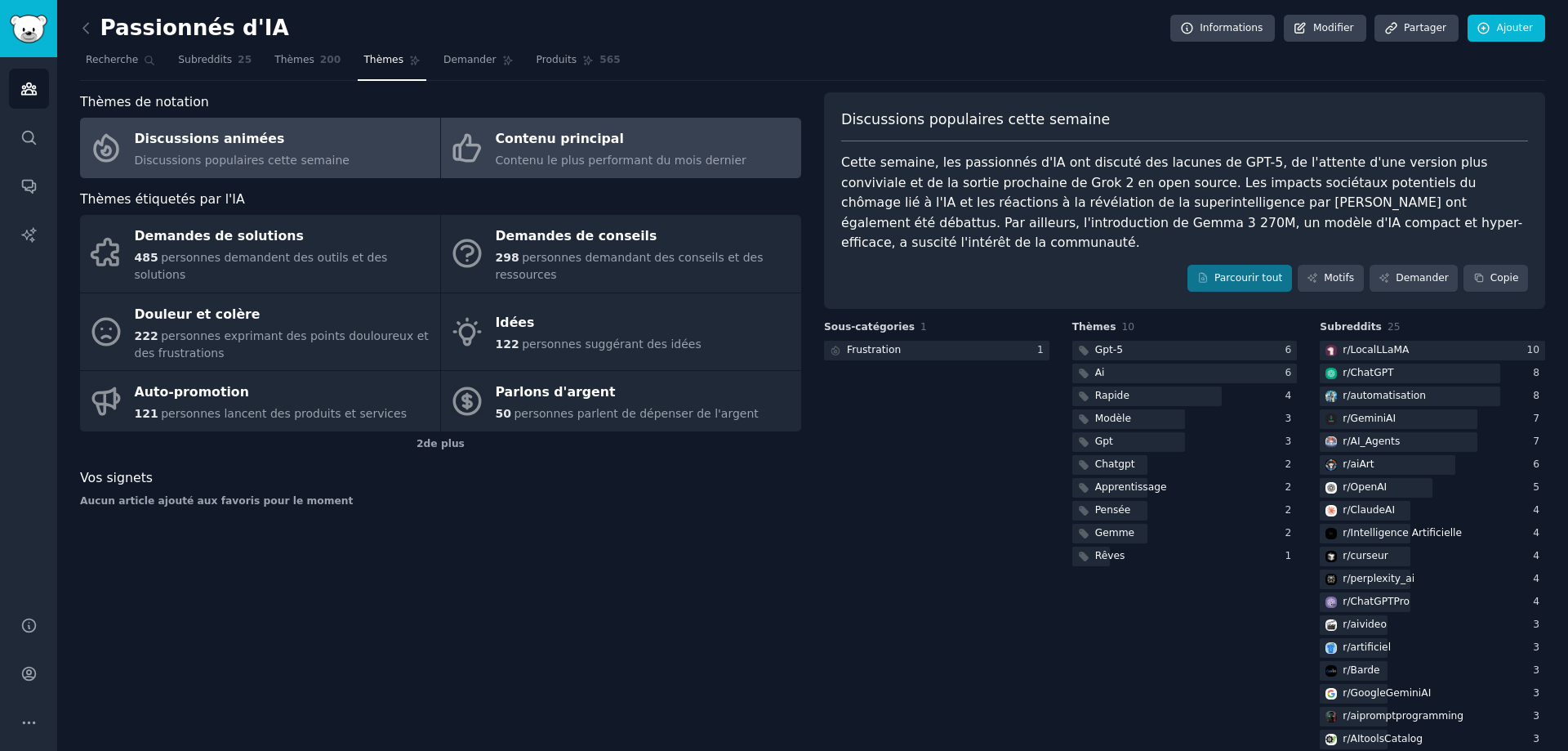
click at [639, 158] on font "Contenu le plus performant du mois dernier" at bounding box center [621, 159] width 251 height 13
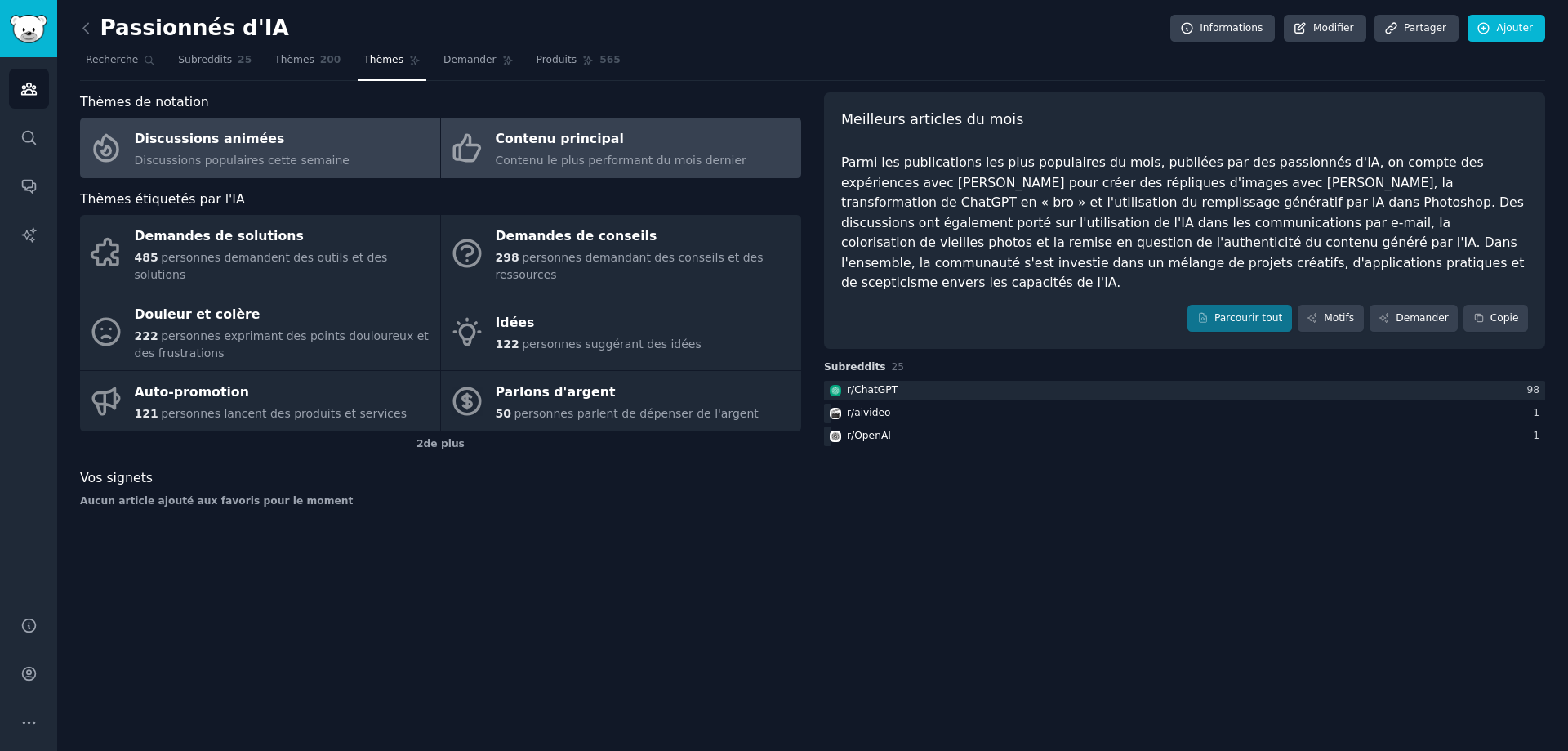
click at [351, 147] on link "Discussions animées Discussions populaires cette semaine" at bounding box center [260, 148] width 360 height 61
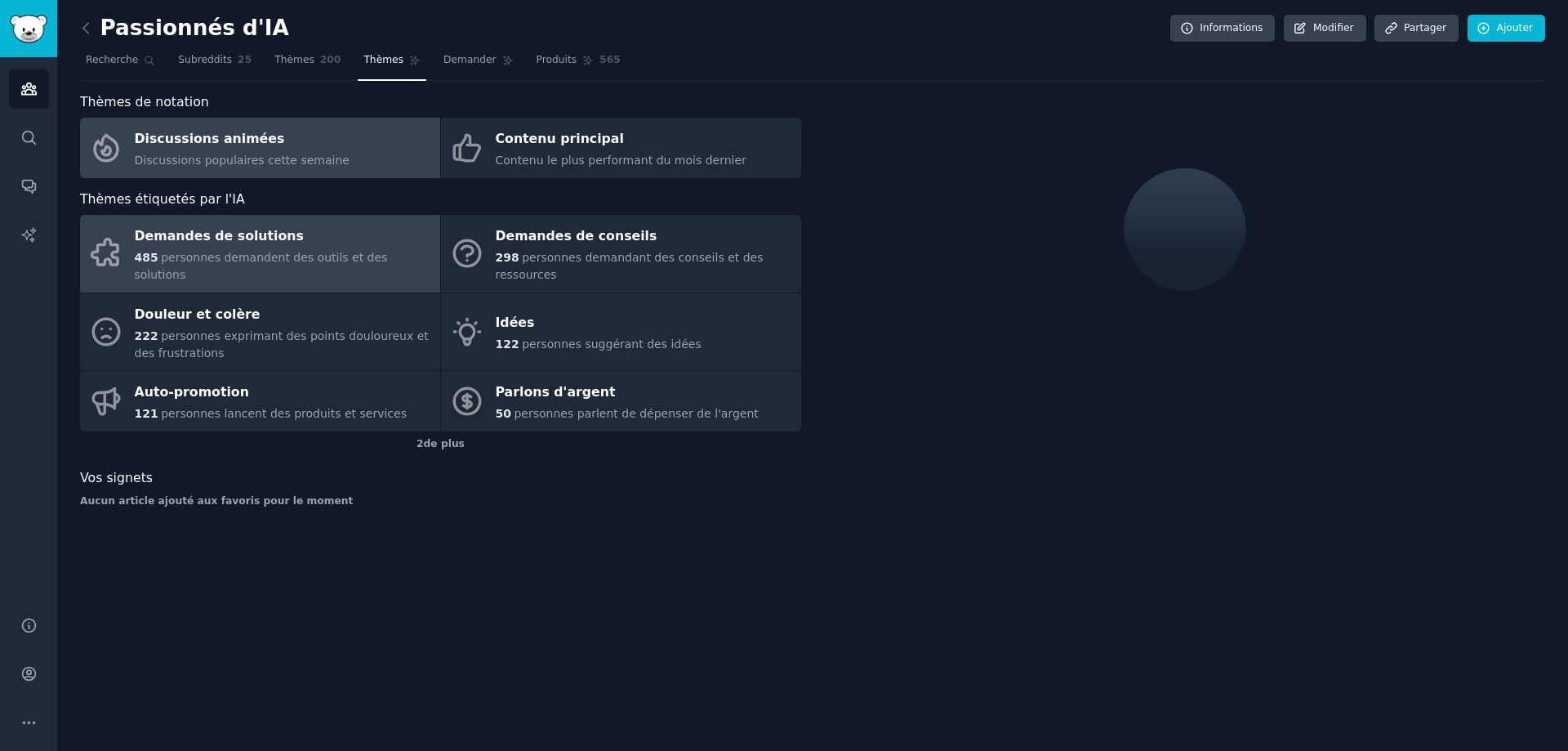
click at [306, 254] on font "personnes demandent des outils et des solutions" at bounding box center [261, 266] width 253 height 30
